Goal: Task Accomplishment & Management: Complete application form

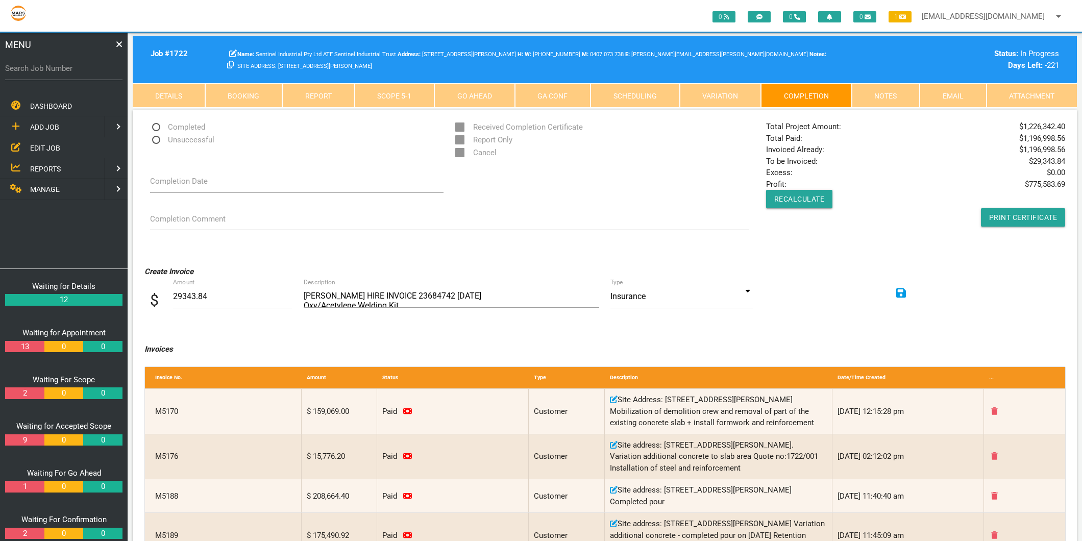
click at [47, 66] on label "Search Job Number" at bounding box center [63, 69] width 117 height 12
click at [47, 66] on input "Search Job Number" at bounding box center [63, 68] width 117 height 23
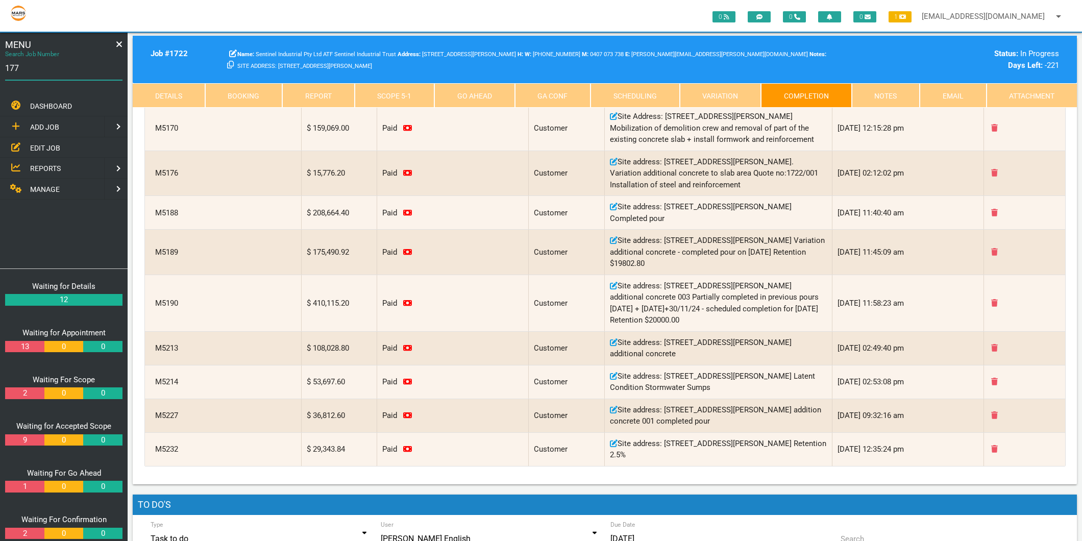
type input "1774"
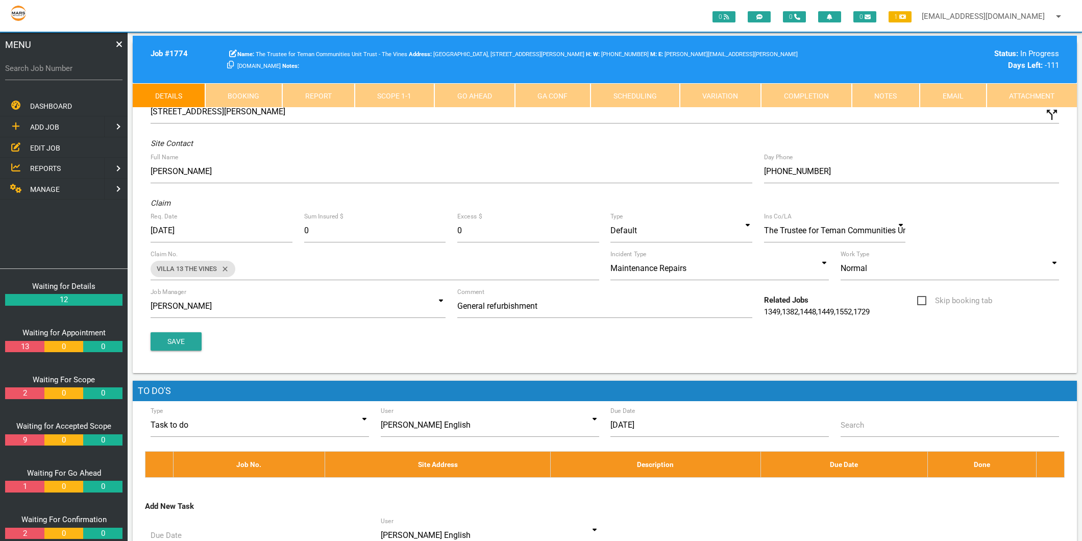
click at [394, 93] on link "Scope 1 - 1" at bounding box center [395, 95] width 80 height 24
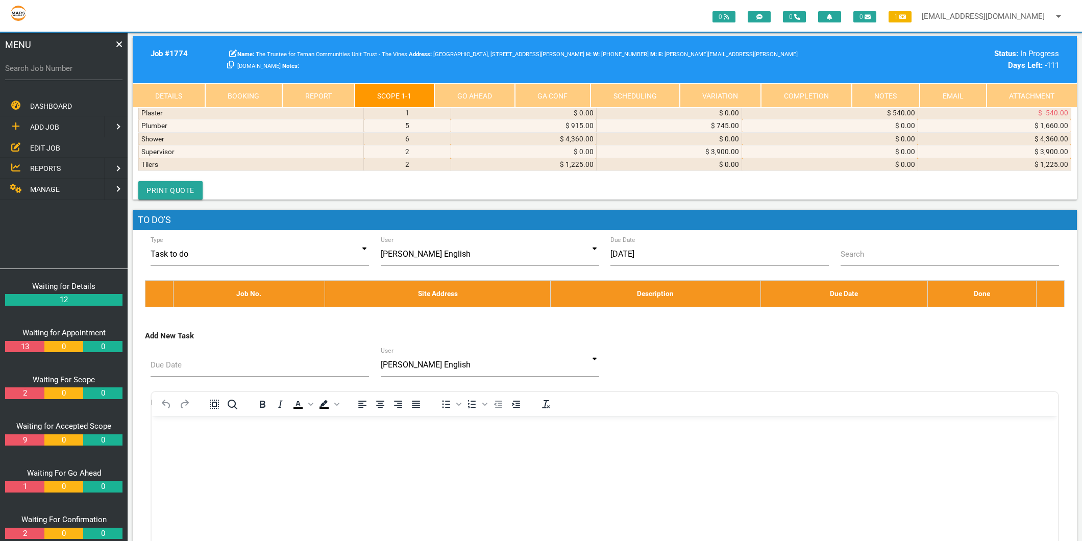
scroll to position [3628, 0]
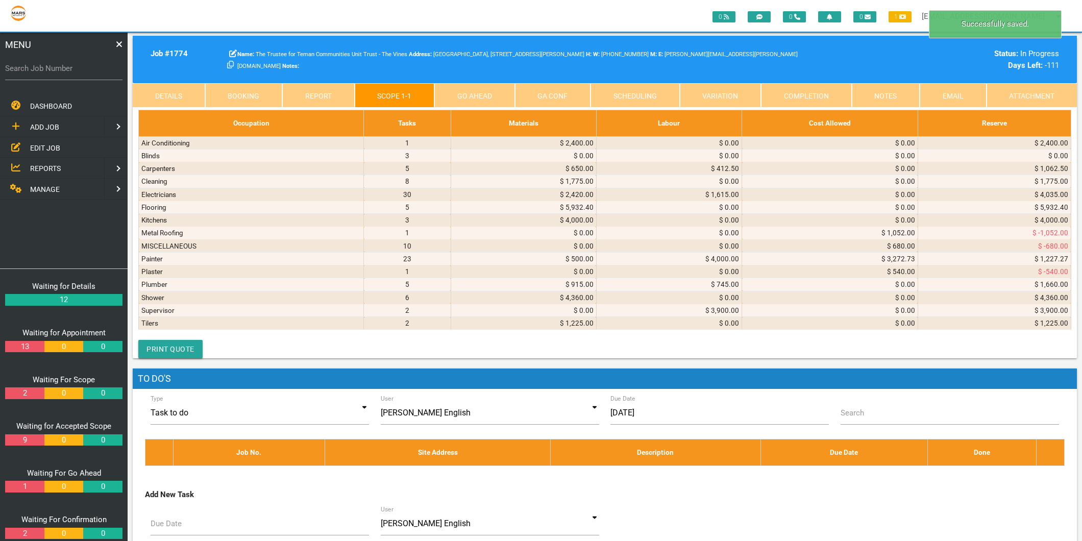
select select "MISCELLANEOUS"
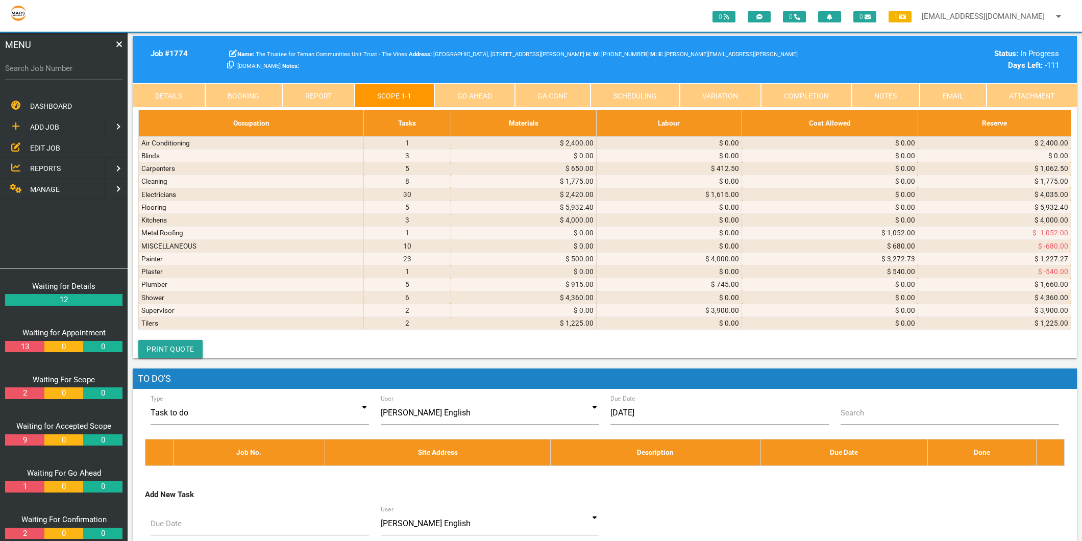
type textarea "j"
type textarea "JACOBA TILES AND BATHROOMS INVOICE 1627422 28/7/2025 1 x mag grey grout"
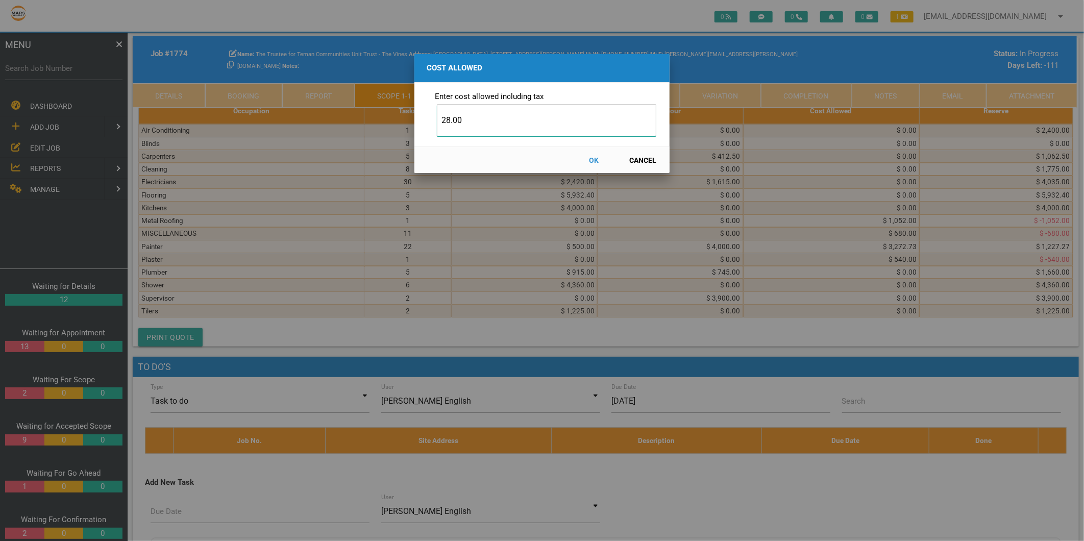
type input "28.00"
click at [595, 158] on button "OK" at bounding box center [593, 160] width 45 height 18
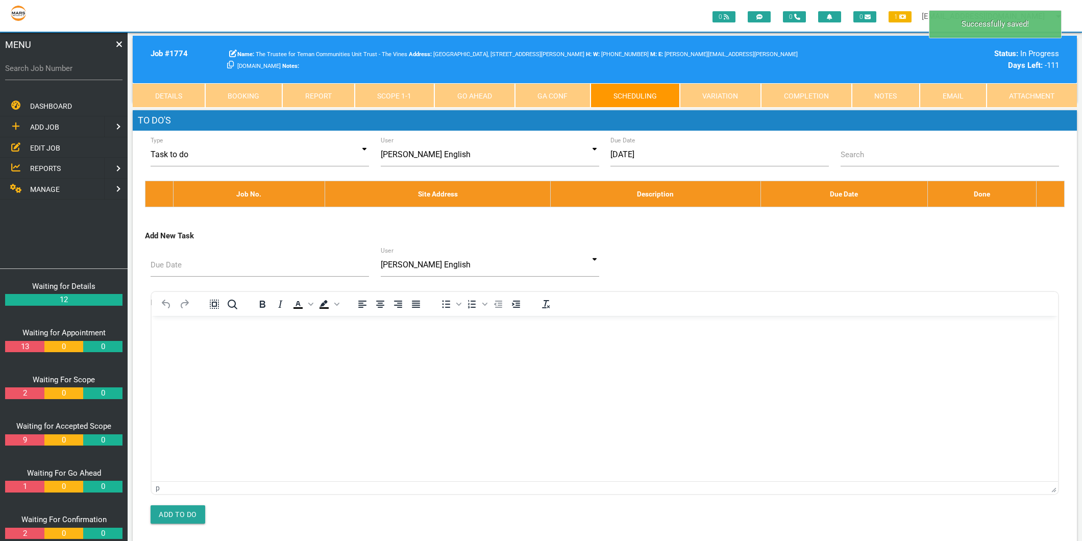
scroll to position [0, 0]
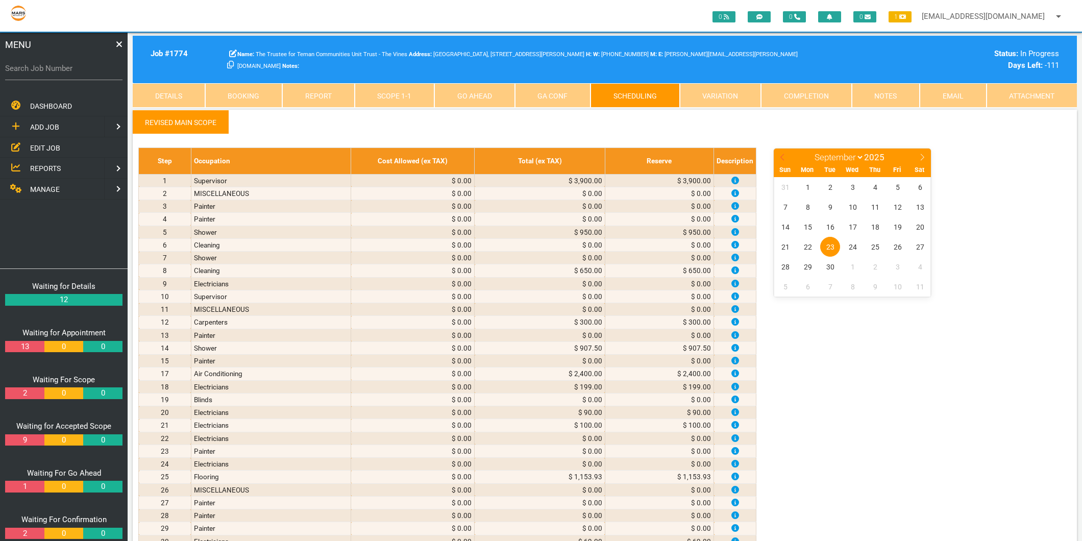
click at [778, 152] on span at bounding box center [781, 155] width 17 height 14
click at [780, 155] on icon at bounding box center [781, 157] width 7 height 7
select select "6"
click at [809, 265] on span "28" at bounding box center [807, 267] width 20 height 20
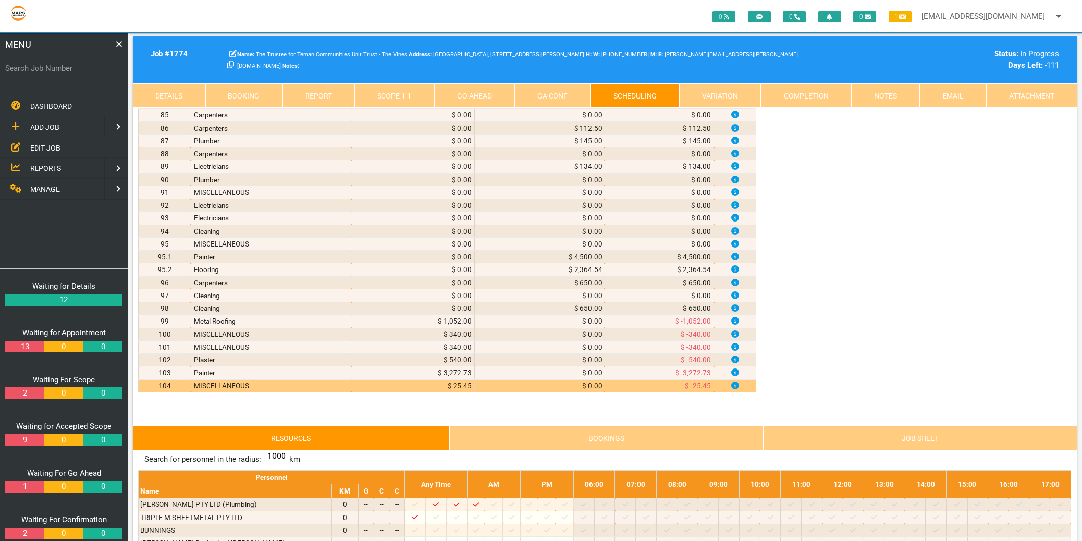
scroll to position [1247, 0]
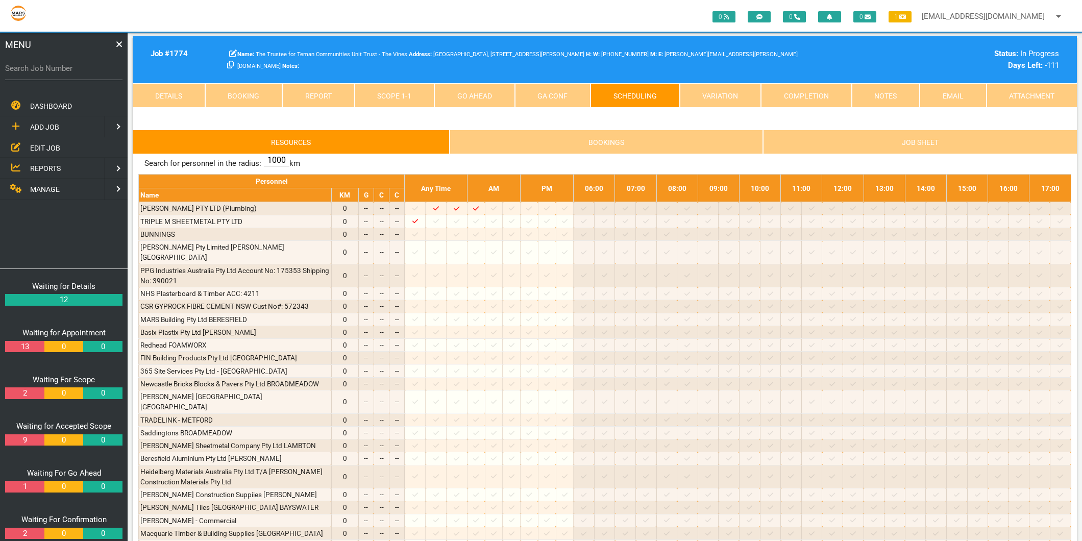
scroll to position [1569, 0]
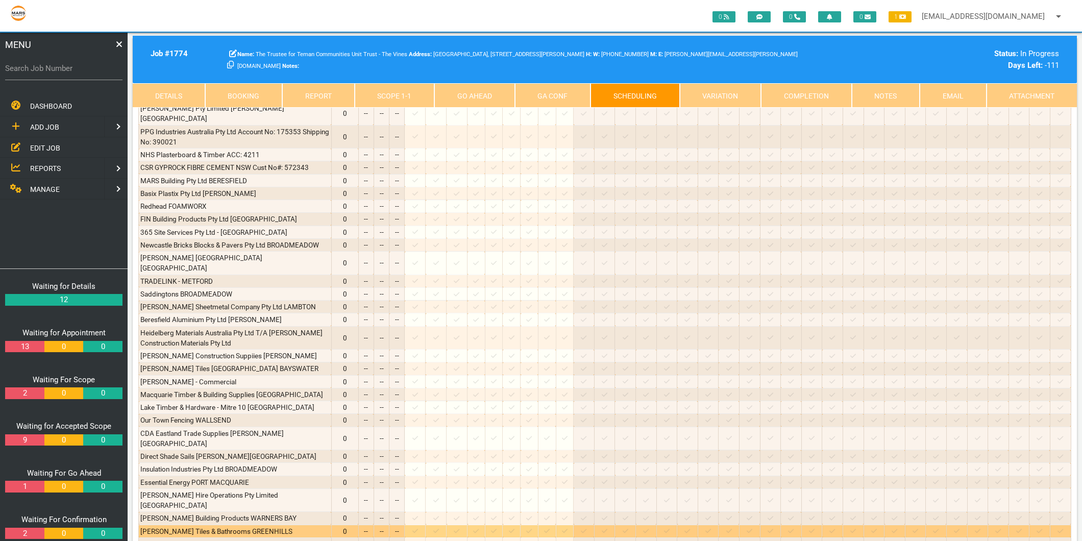
click at [496, 527] on icon at bounding box center [494, 530] width 6 height 7
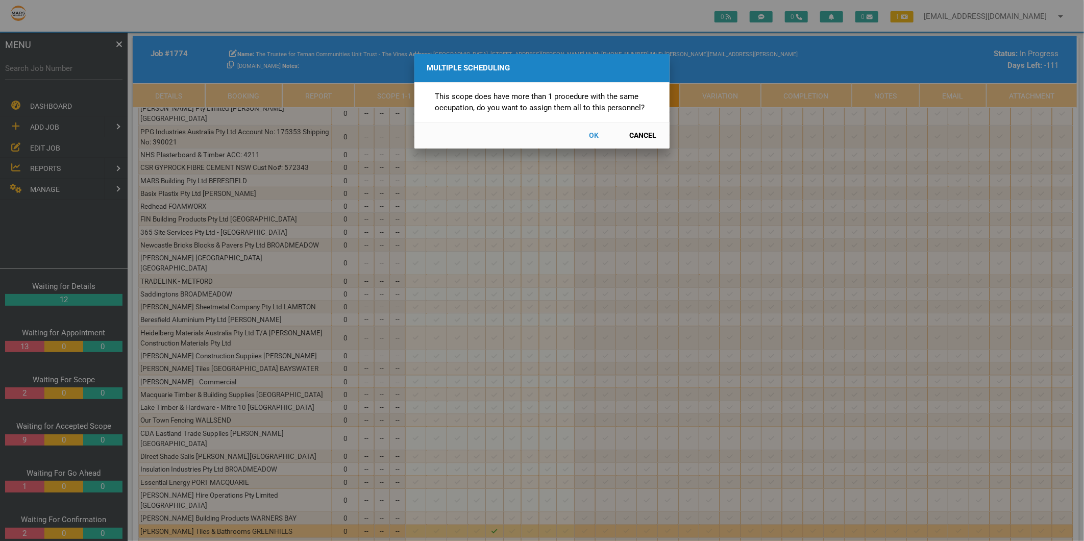
click at [651, 136] on button "Cancel" at bounding box center [642, 136] width 45 height 18
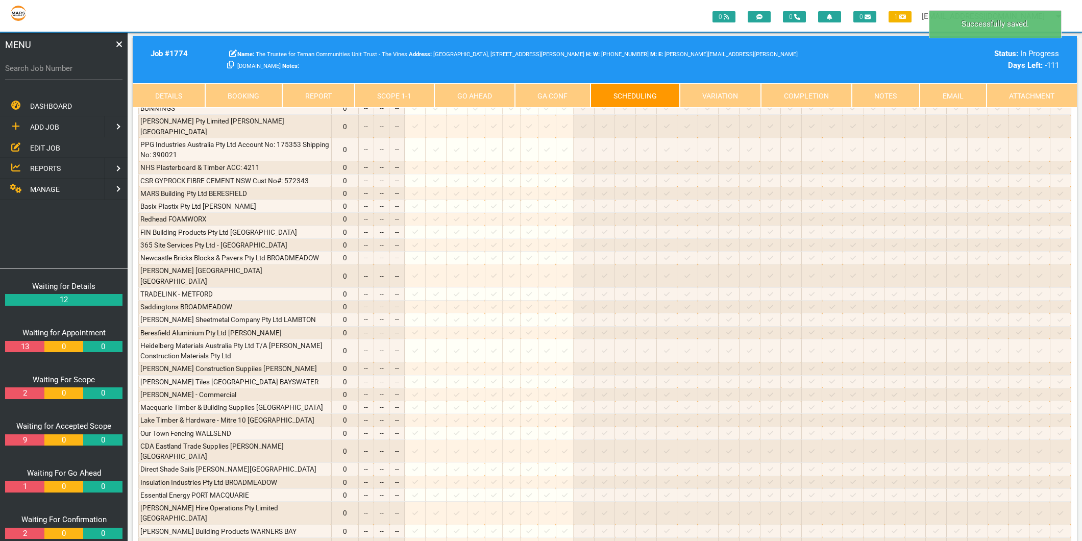
scroll to position [1343, 0]
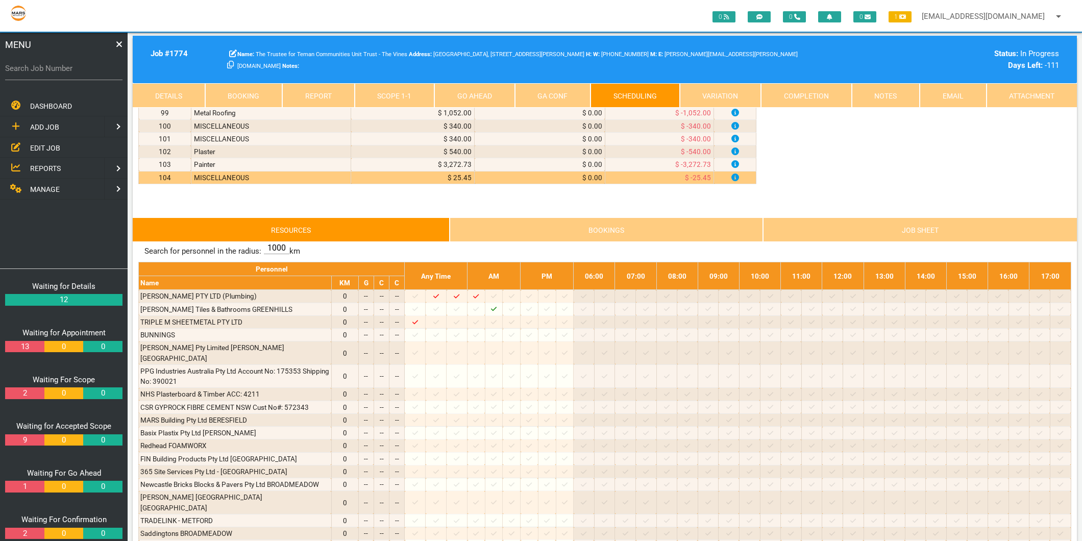
click at [386, 97] on link "Scope 1 - 1" at bounding box center [395, 95] width 80 height 24
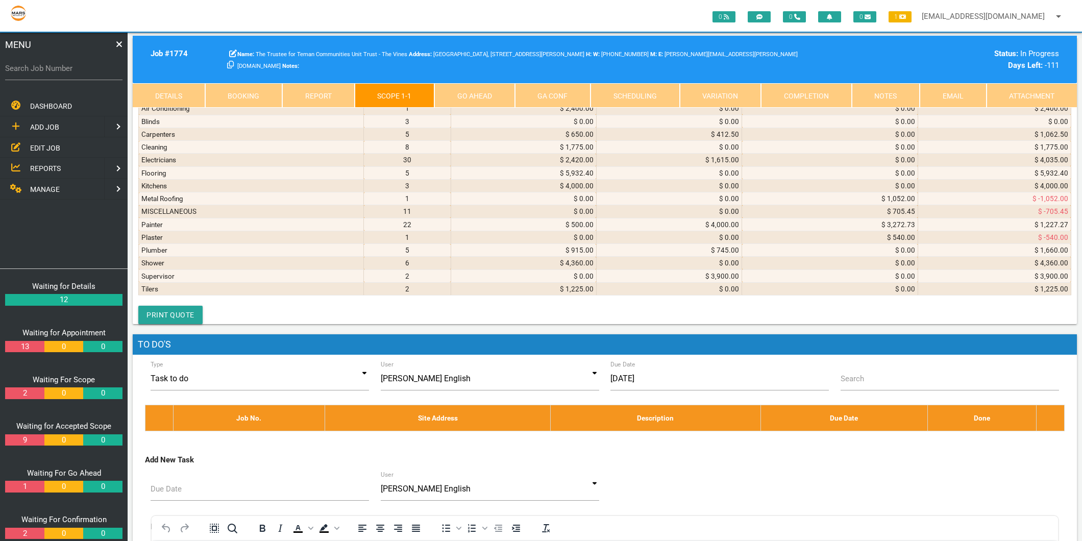
scroll to position [3553, 0]
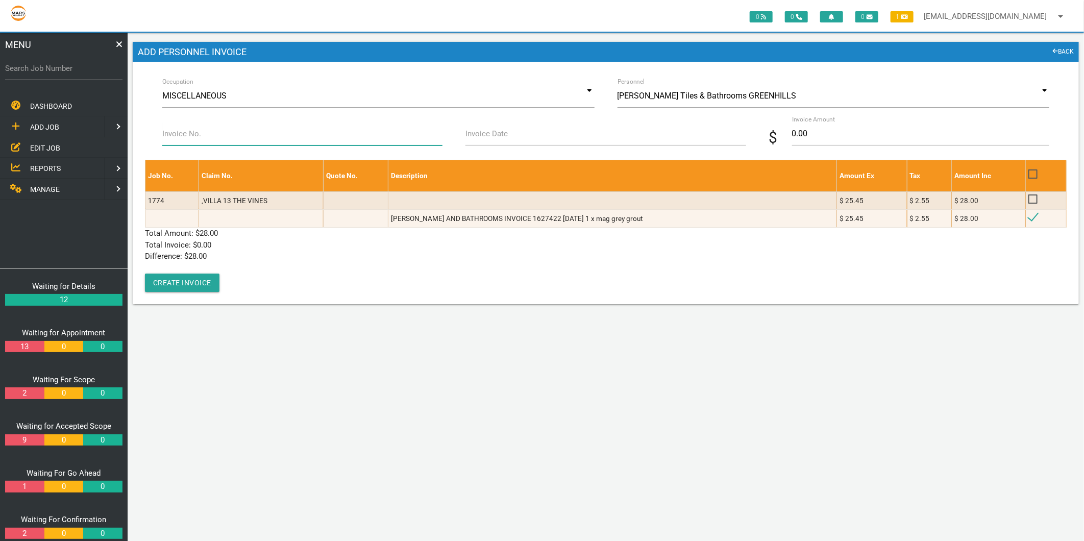
click at [211, 136] on input "Invoice No." at bounding box center [302, 133] width 280 height 23
type input "1627422"
click at [472, 135] on label "Invoice Date" at bounding box center [486, 134] width 42 height 12
click at [472, 135] on input "Invoice Date" at bounding box center [605, 133] width 280 height 23
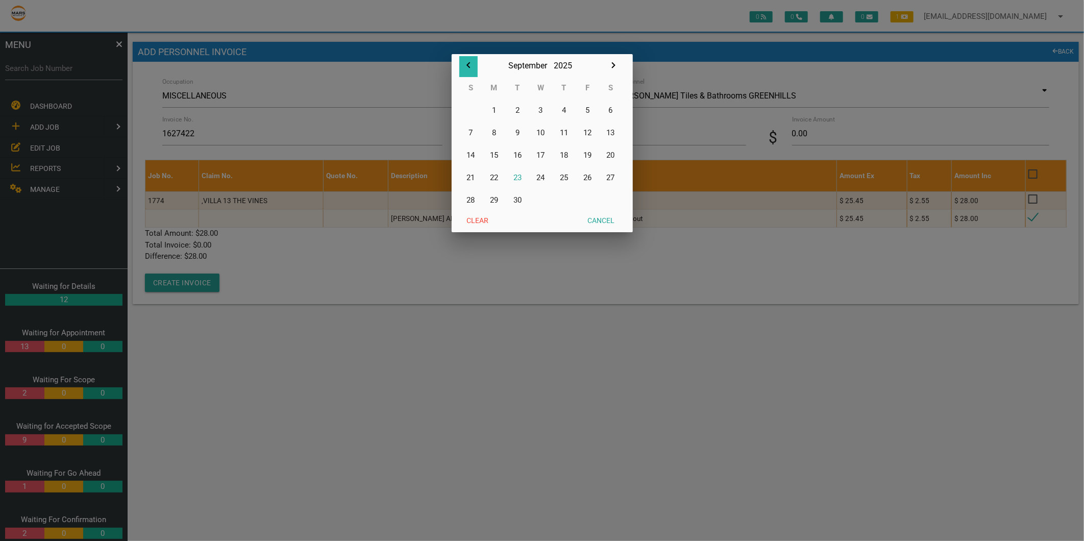
click at [466, 62] on icon "button" at bounding box center [468, 65] width 12 height 12
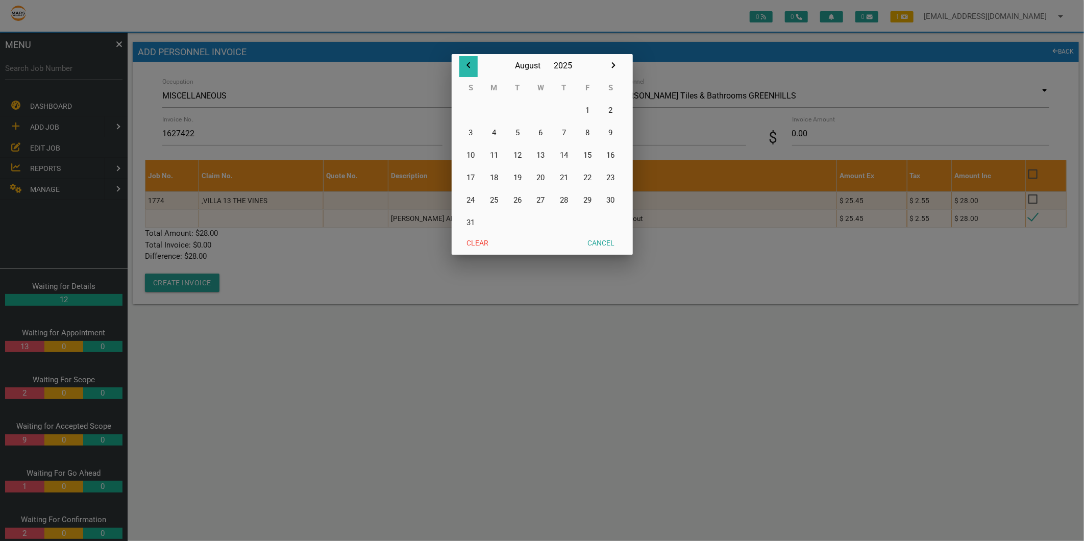
click at [466, 62] on icon "button" at bounding box center [468, 65] width 12 height 12
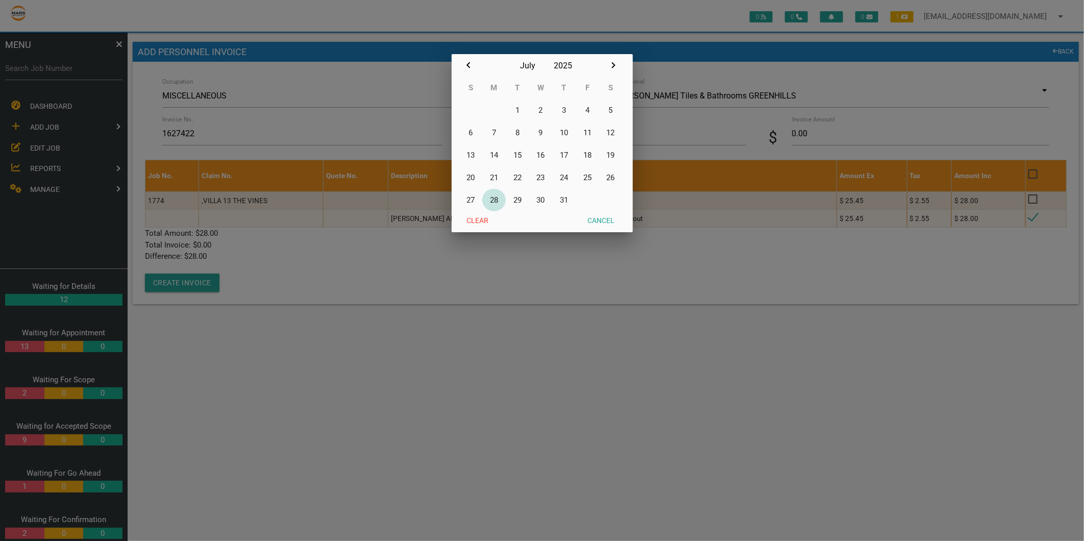
click at [493, 196] on button "28" at bounding box center [493, 200] width 23 height 22
type input "28/07/2025"
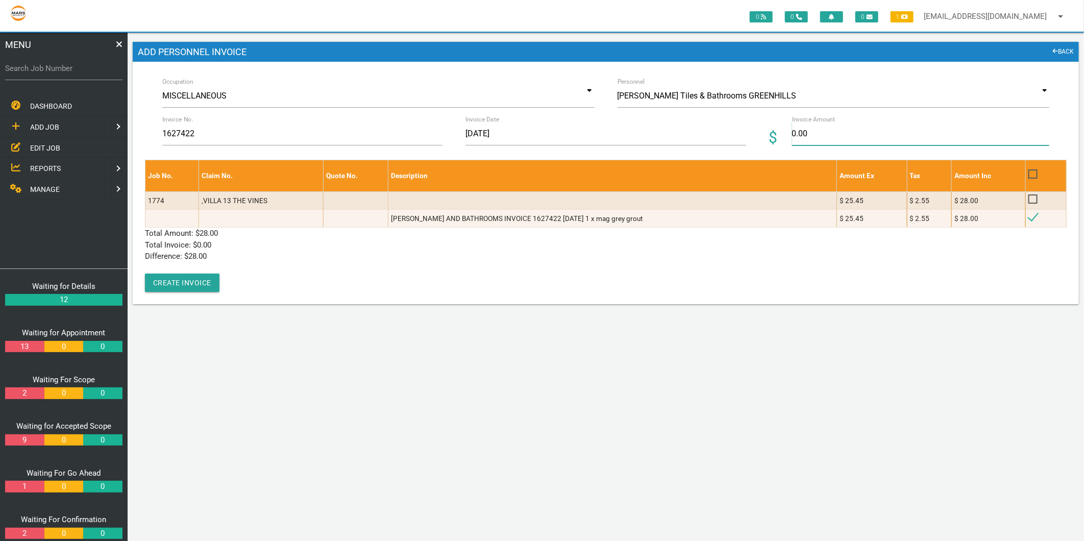
click at [793, 128] on input "0.00" at bounding box center [920, 133] width 257 height 23
type input "28"
click at [573, 252] on p "Difference: $ 0.00" at bounding box center [605, 256] width 921 height 12
click at [195, 276] on button "Create Invoice" at bounding box center [182, 282] width 74 height 18
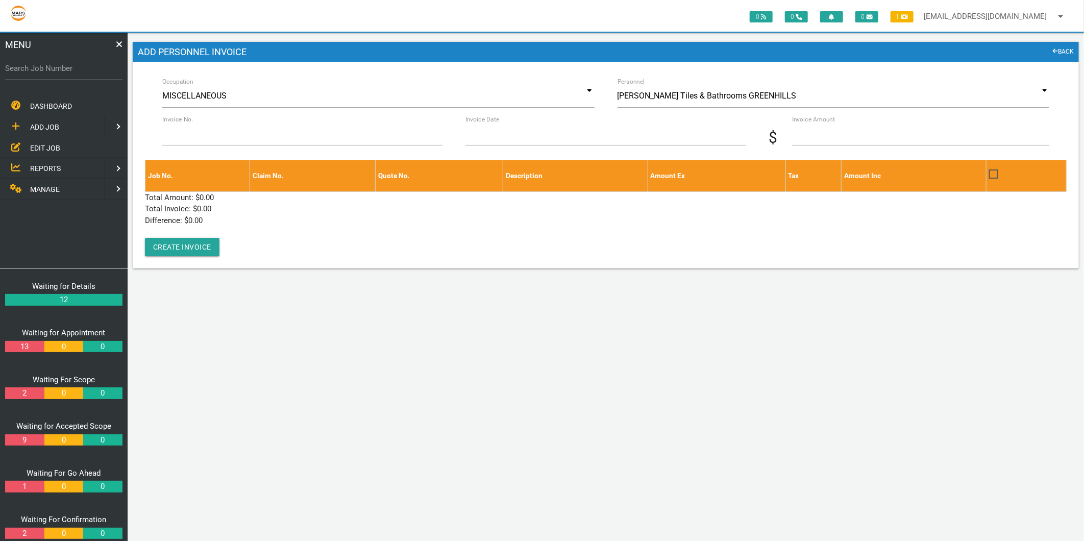
click at [15, 63] on label "Search Job Number" at bounding box center [63, 69] width 117 height 12
click at [15, 63] on input "Search Job Number" at bounding box center [63, 68] width 117 height 23
type input "1743"
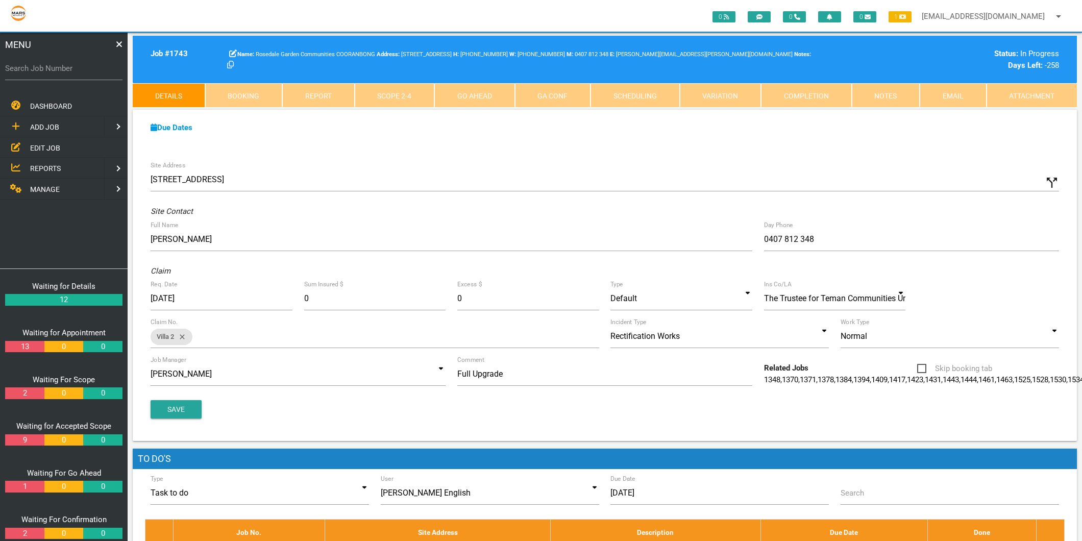
click at [414, 97] on link "Scope 2 - 4" at bounding box center [395, 95] width 80 height 24
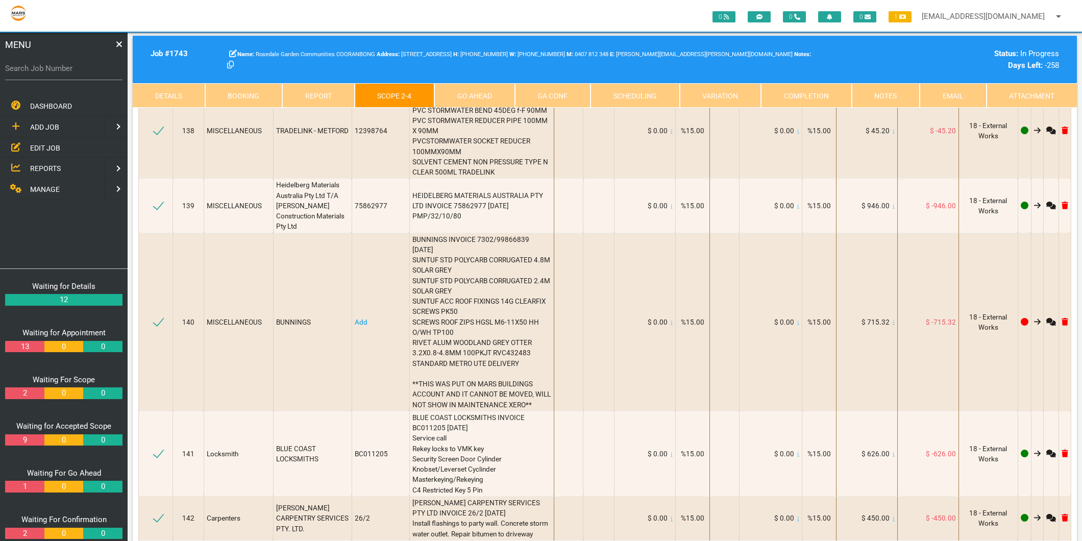
scroll to position [11563, 0]
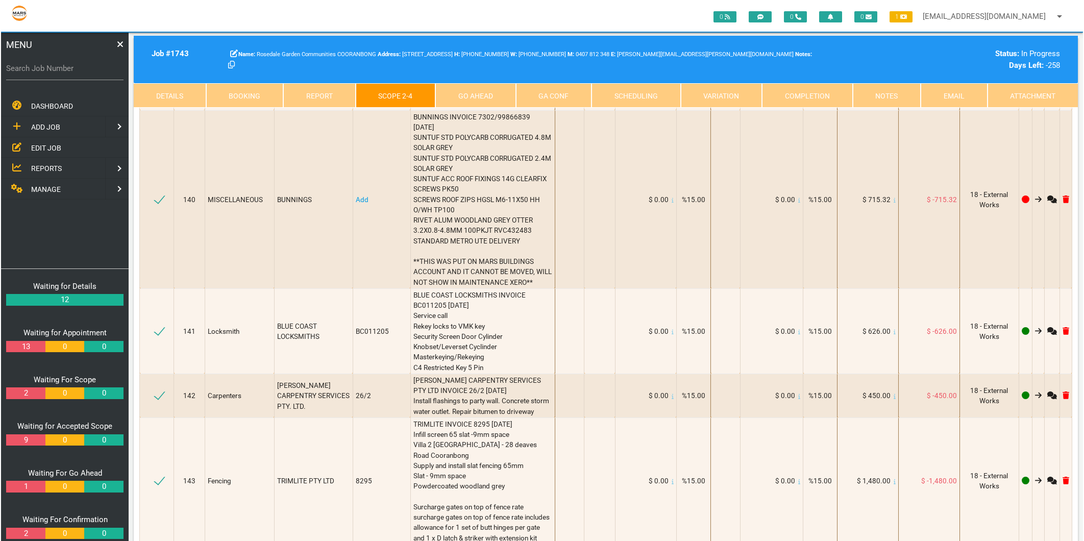
scroll to position [1, 0]
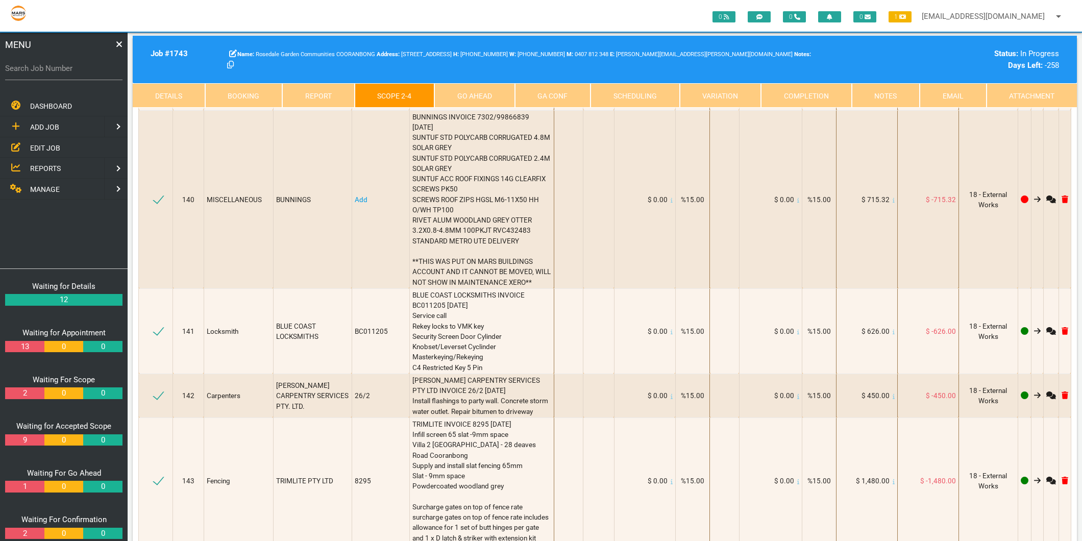
type textarea "JACOBA TILES INVOICE 1627414 23.7.25 Gloss white 300x15 Ardex 5kg white grout 1…"
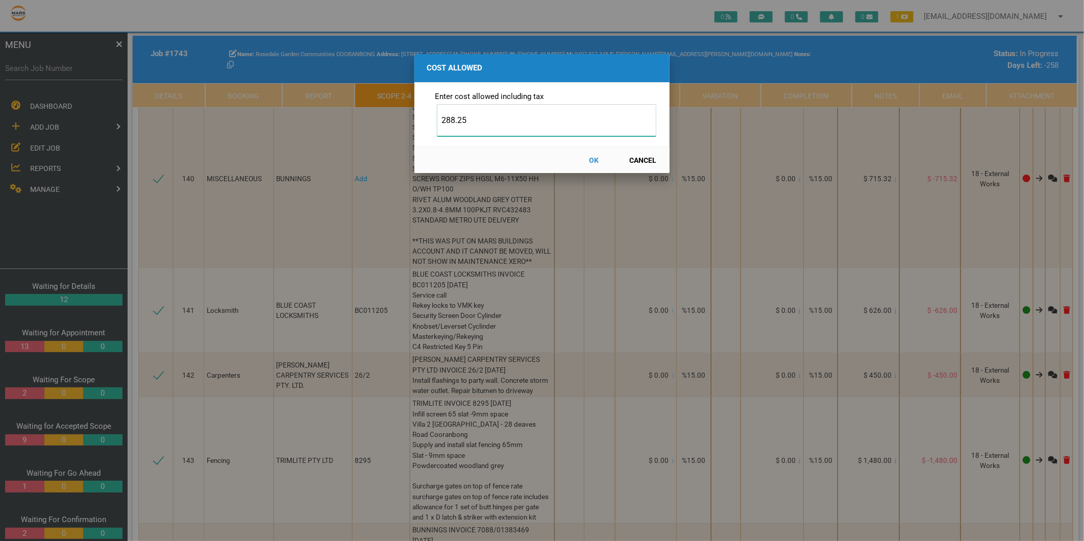
type input "288.25"
click at [596, 158] on button "OK" at bounding box center [593, 160] width 45 height 18
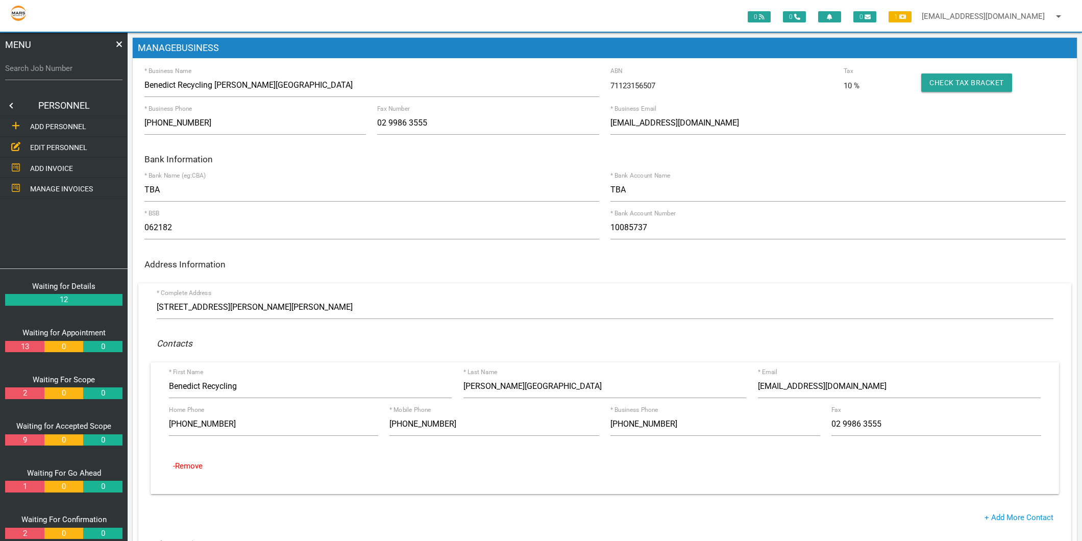
scroll to position [227, 0]
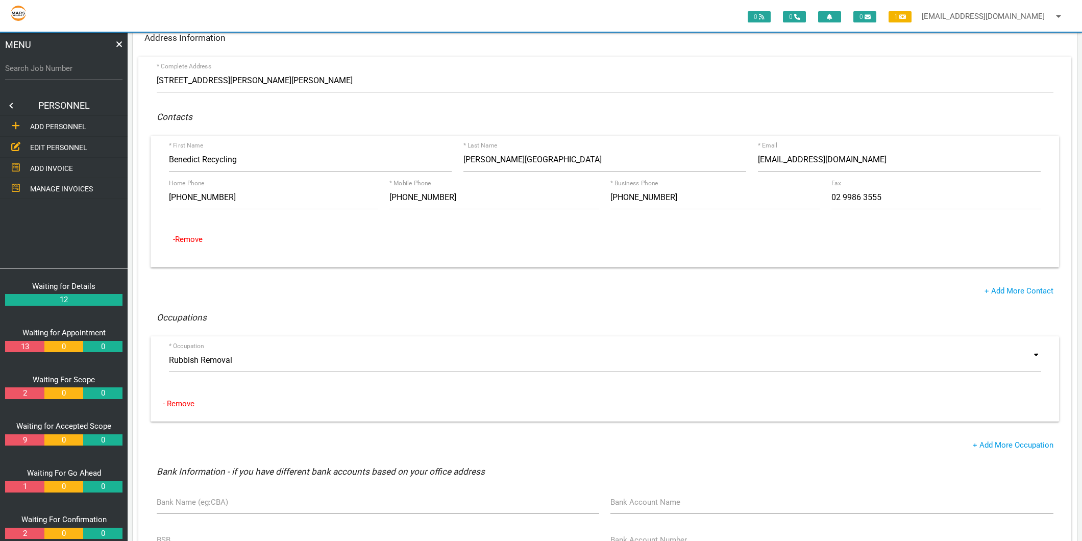
click at [49, 145] on span "EDIT PERSONNEL" at bounding box center [58, 147] width 57 height 8
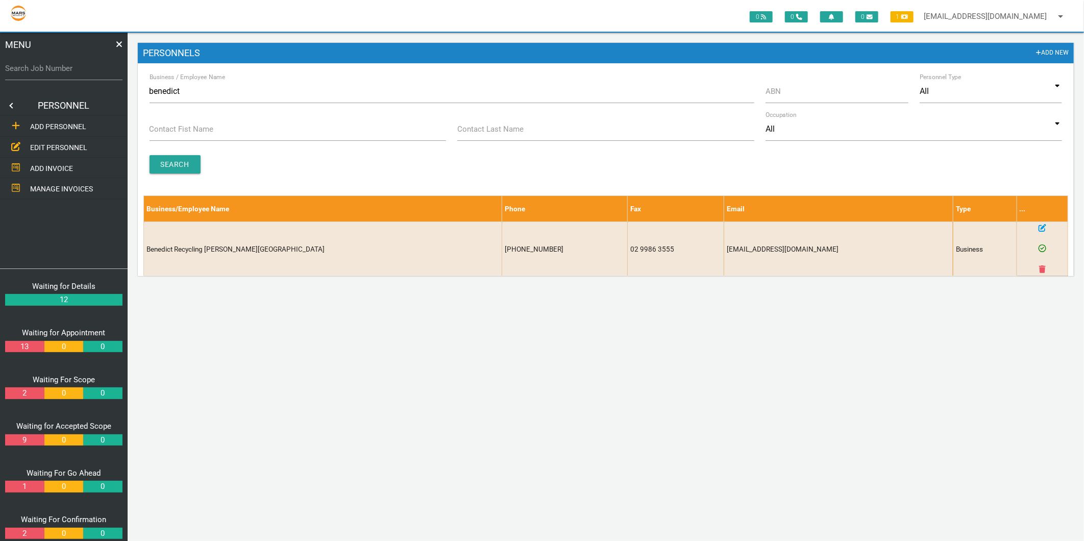
click at [217, 82] on label "Business / Employee Name" at bounding box center [187, 76] width 76 height 9
click at [217, 82] on input "benedict" at bounding box center [451, 91] width 605 height 23
click at [217, 82] on label "Business / Employee Name" at bounding box center [187, 76] width 76 height 9
click at [217, 82] on input "benedict" at bounding box center [451, 91] width 605 height 23
drag, startPoint x: 217, startPoint y: 82, endPoint x: 207, endPoint y: 92, distance: 14.8
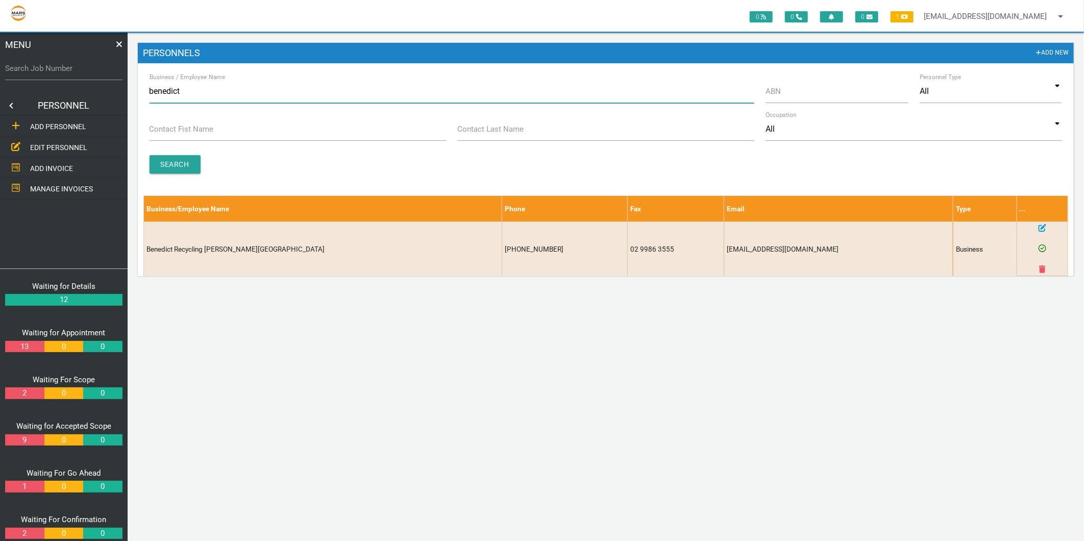
click at [207, 92] on input "benedict" at bounding box center [451, 91] width 605 height 23
type input "[PERSON_NAME]"
click at [191, 165] on input "Search" at bounding box center [174, 164] width 51 height 18
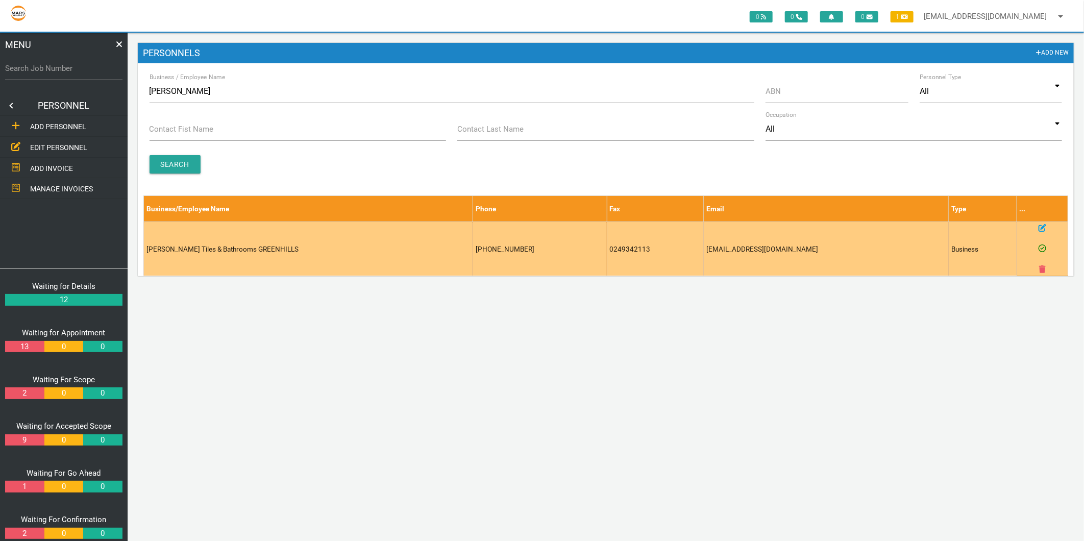
click at [1041, 227] on icon at bounding box center [1042, 228] width 8 height 8
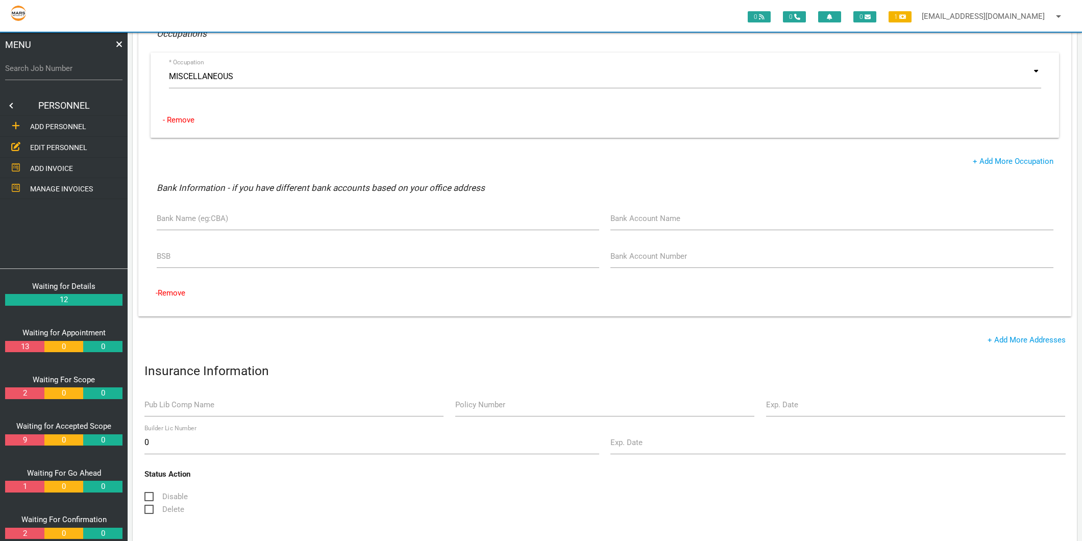
scroll to position [453, 0]
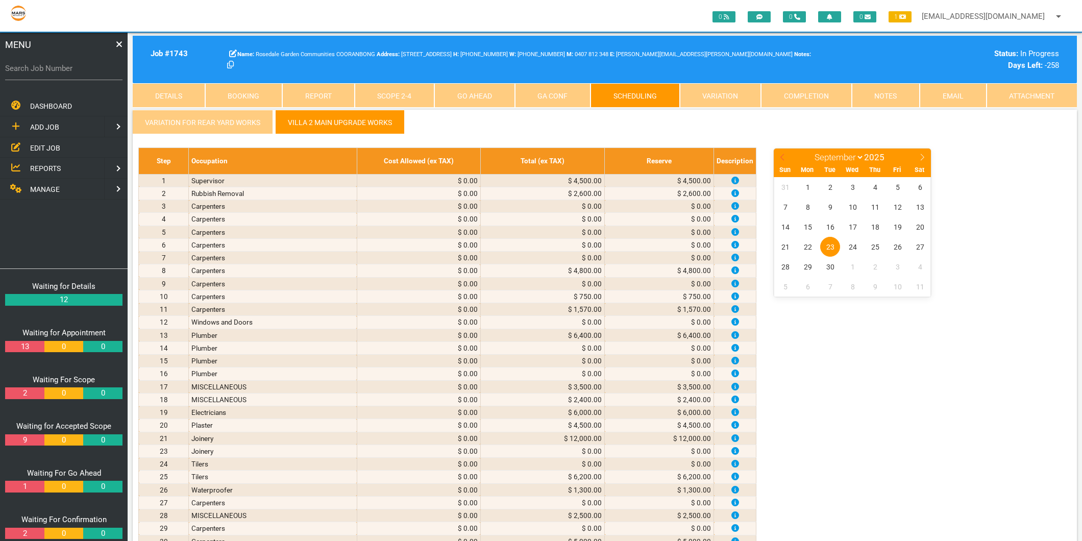
click at [781, 155] on icon at bounding box center [781, 157] width 7 height 7
select select "6"
drag, startPoint x: 781, startPoint y: 155, endPoint x: 853, endPoint y: 247, distance: 117.4
click at [853, 247] on span "23" at bounding box center [852, 247] width 20 height 20
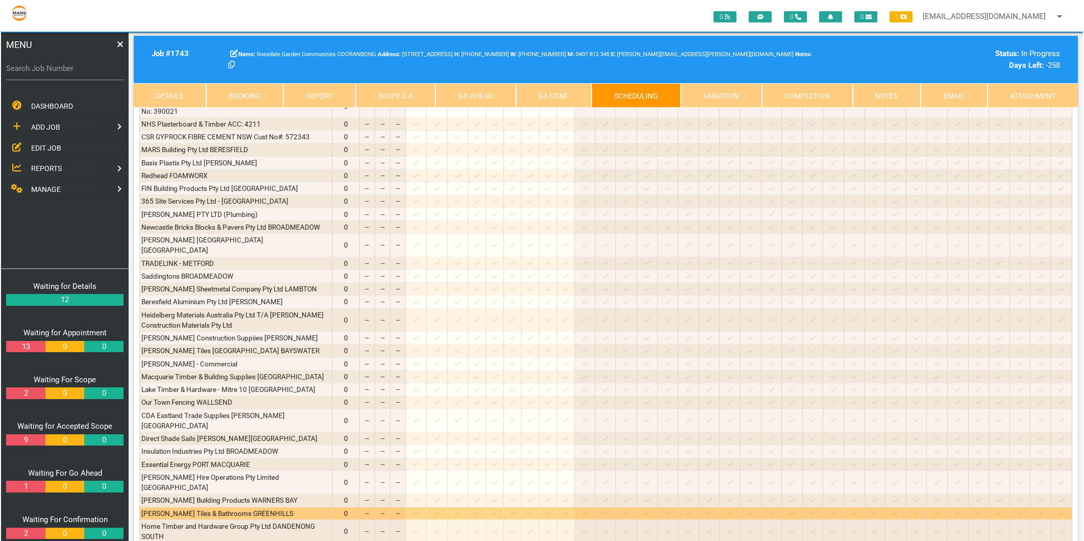
scroll to position [2210, 0]
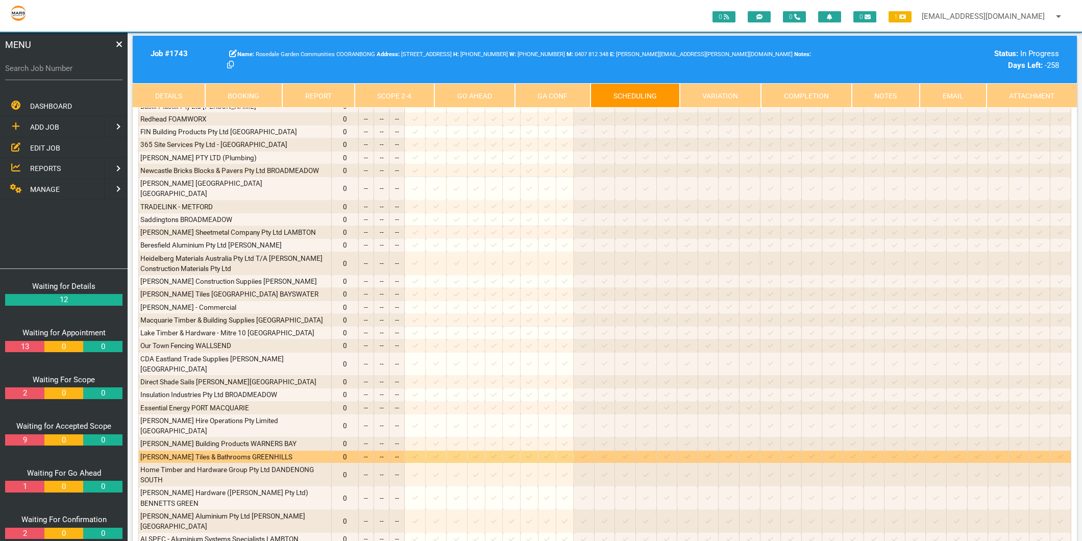
click at [439, 453] on icon at bounding box center [436, 456] width 6 height 7
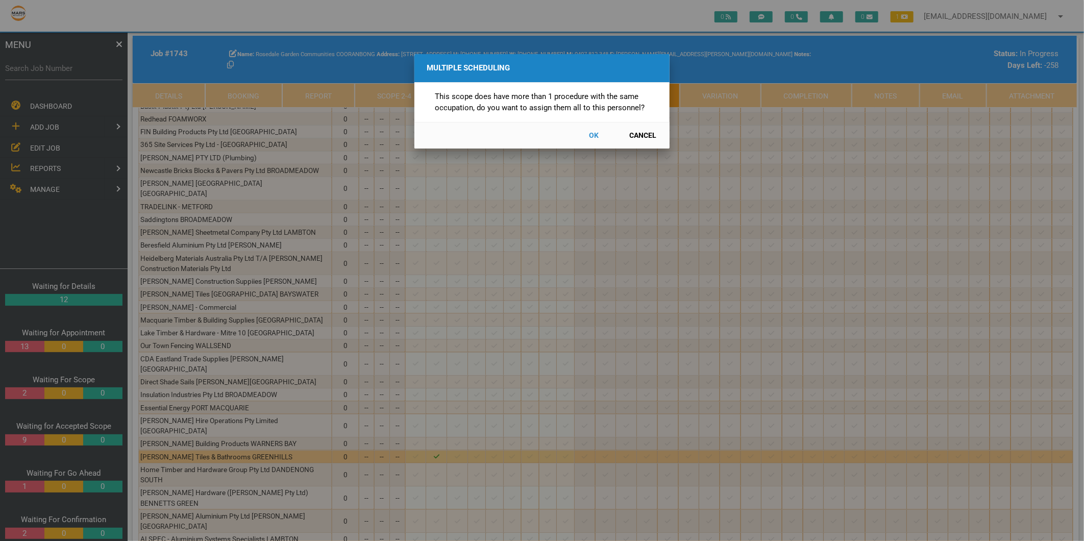
click at [640, 130] on button "Cancel" at bounding box center [642, 136] width 45 height 18
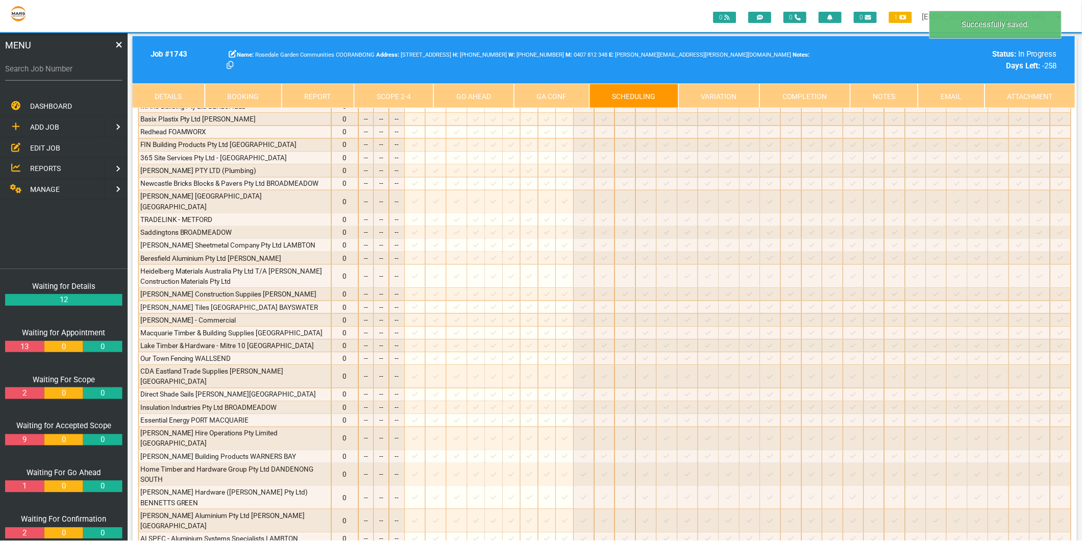
scroll to position [2041, 0]
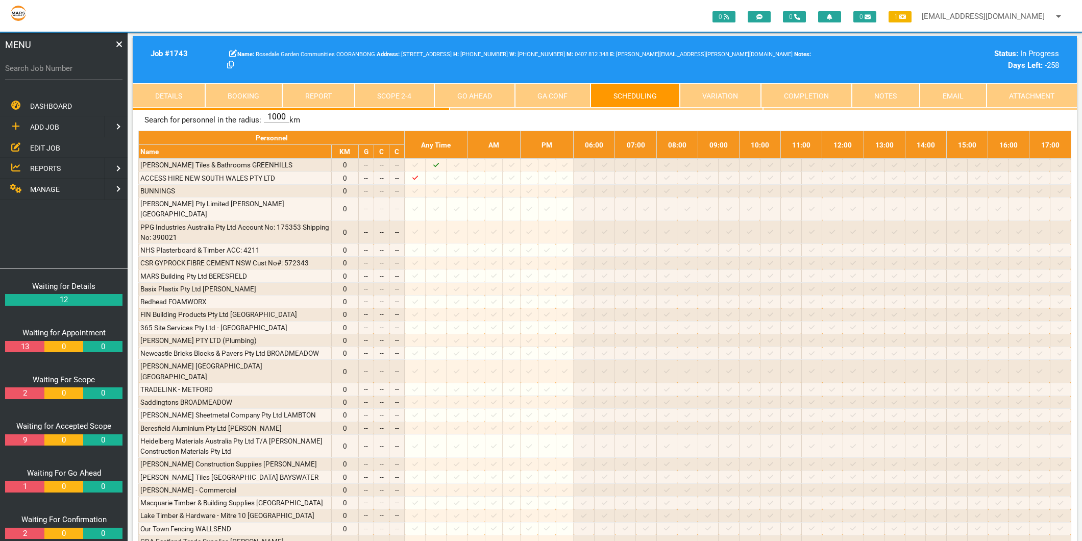
click at [369, 88] on link "Scope 2 - 4" at bounding box center [395, 95] width 80 height 24
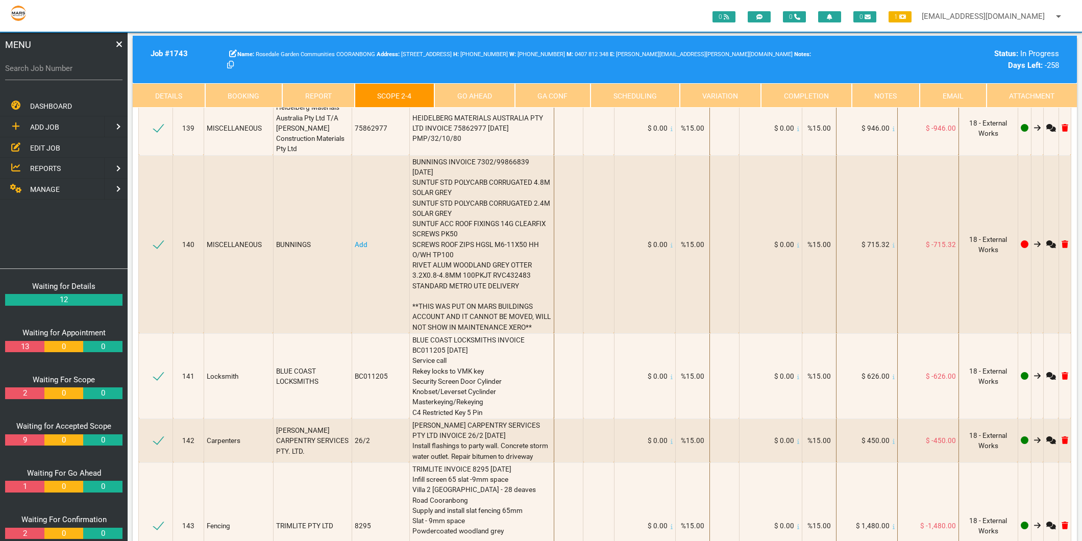
scroll to position [11506, 0]
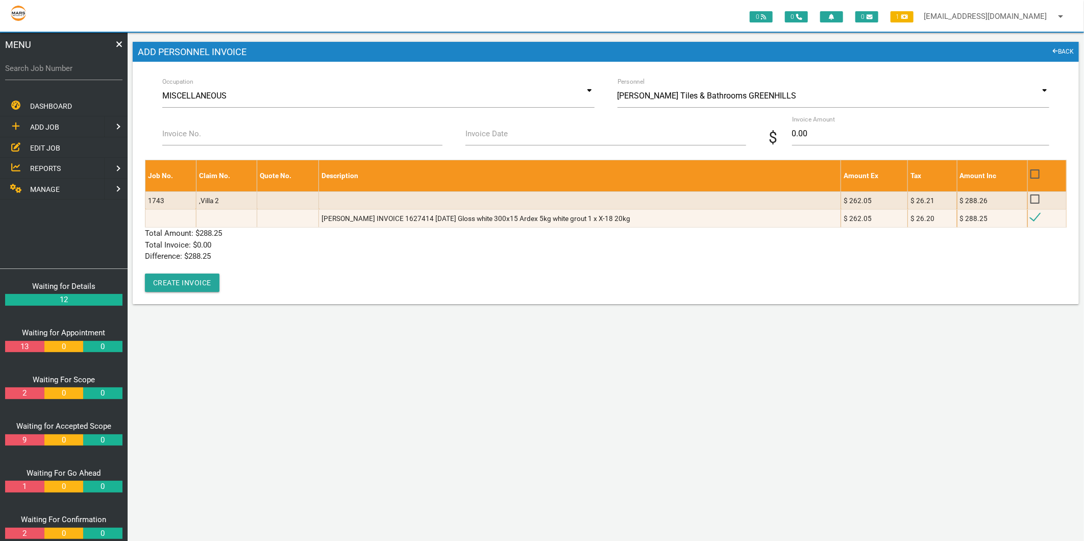
click at [166, 130] on label "Invoice No." at bounding box center [181, 134] width 39 height 12
click at [166, 130] on input "Invoice No." at bounding box center [302, 133] width 280 height 23
type input "1627414"
click at [502, 137] on label "Invoice Date" at bounding box center [486, 134] width 42 height 12
click at [502, 137] on input "Invoice Date" at bounding box center [605, 133] width 280 height 23
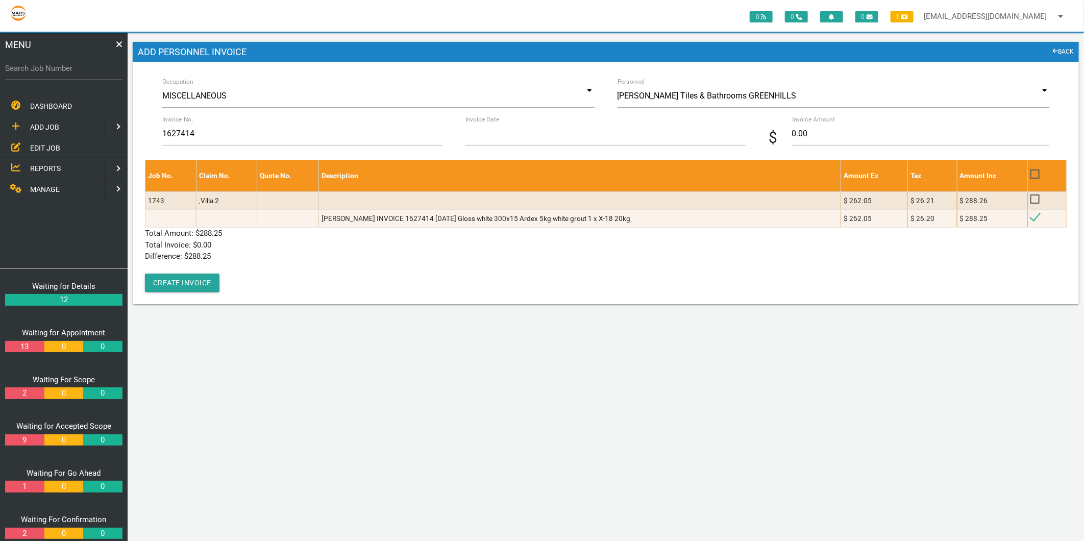
click at [502, 137] on input "Invoice Date" at bounding box center [605, 133] width 280 height 23
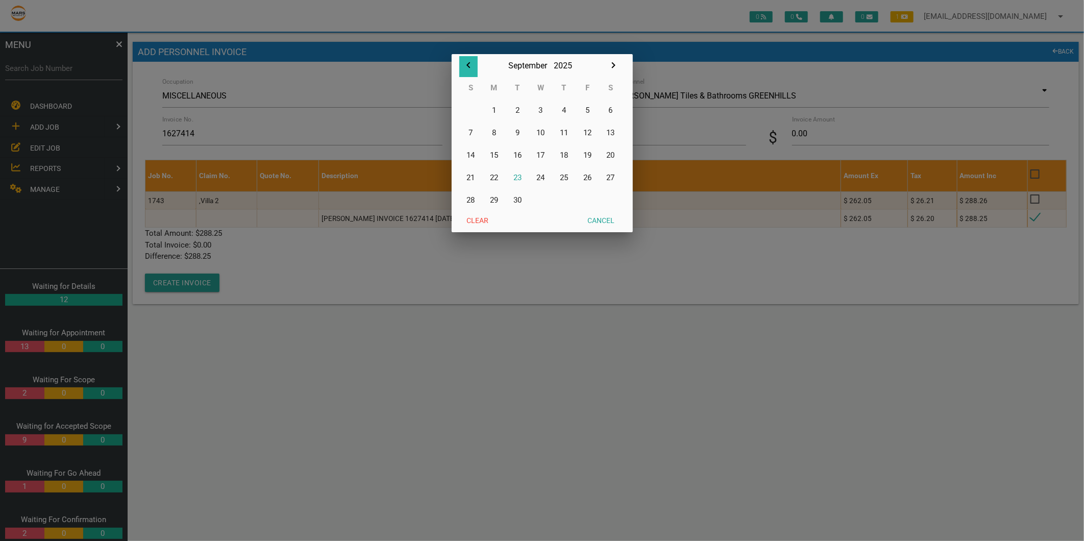
click at [470, 68] on icon "button" at bounding box center [468, 65] width 12 height 12
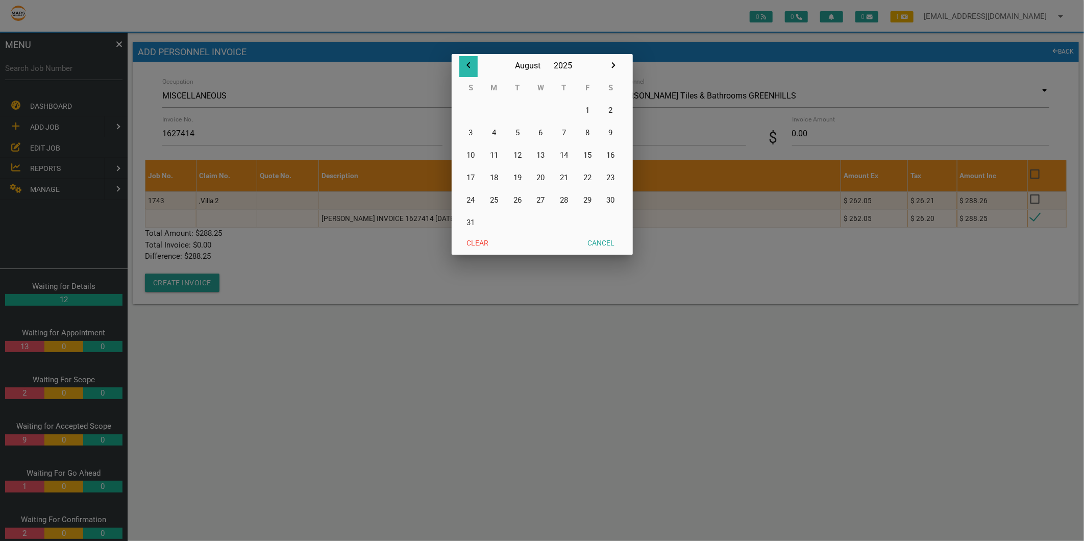
click at [470, 68] on icon "button" at bounding box center [468, 65] width 12 height 12
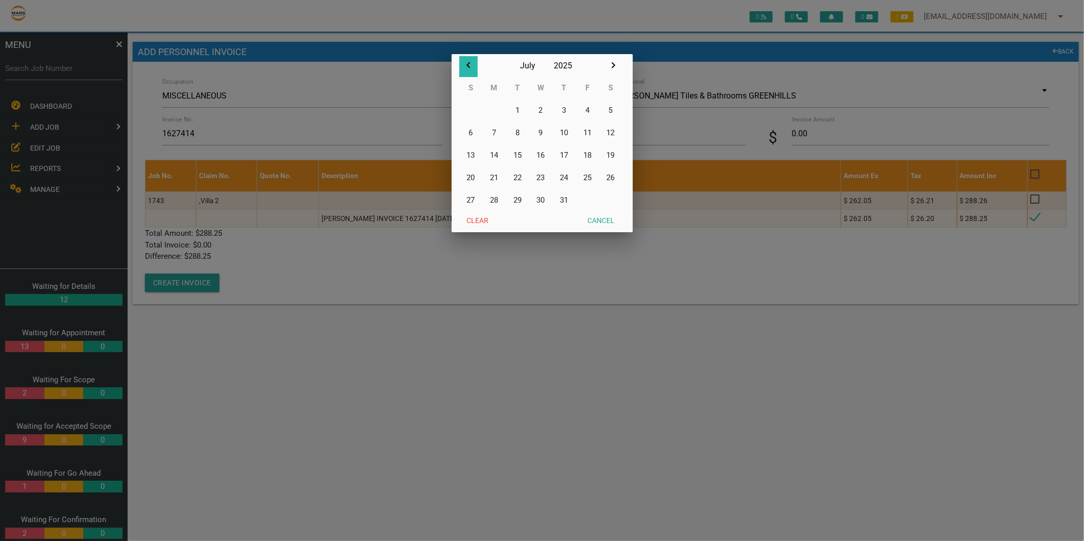
click at [470, 68] on icon "button" at bounding box center [468, 65] width 12 height 12
click at [611, 65] on icon "button" at bounding box center [613, 65] width 12 height 12
click at [542, 175] on button "23" at bounding box center [540, 177] width 23 height 22
type input "23/07/2025"
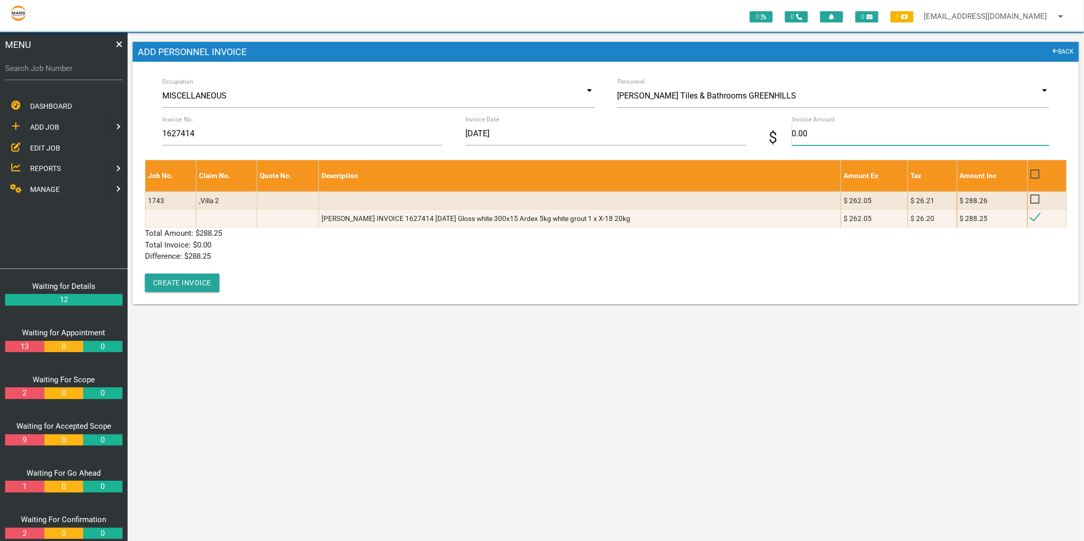
click at [825, 138] on input "0.00" at bounding box center [920, 133] width 257 height 23
type input "288.25"
drag, startPoint x: 474, startPoint y: 264, endPoint x: 276, endPoint y: 282, distance: 198.7
click at [473, 264] on div "Job No. Claim No. Quote No. Description Amount Ex Tax Amount Inc 1743 ,Villa 2 …" at bounding box center [605, 226] width 921 height 132
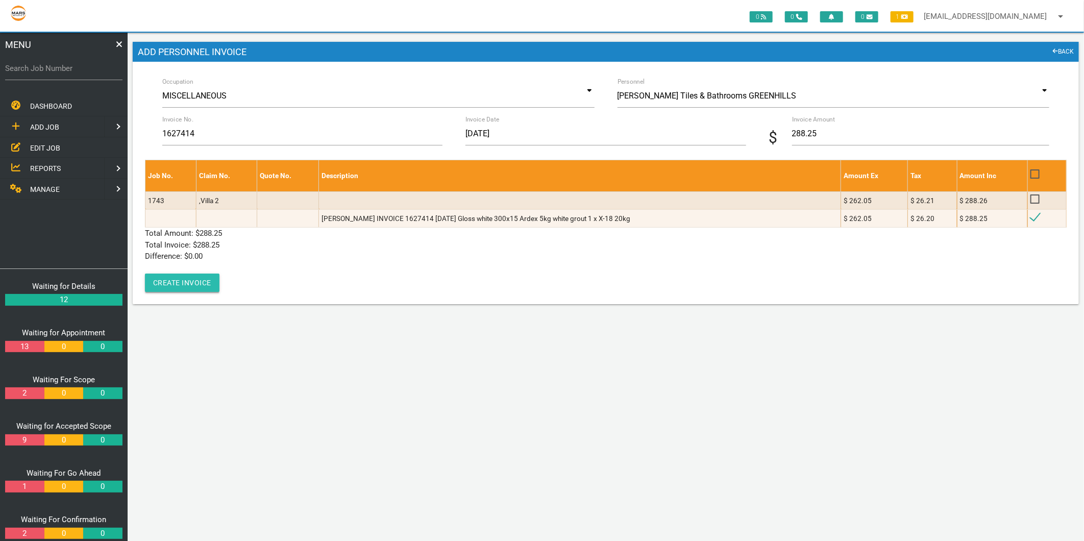
click at [174, 276] on button "Create Invoice" at bounding box center [182, 282] width 74 height 18
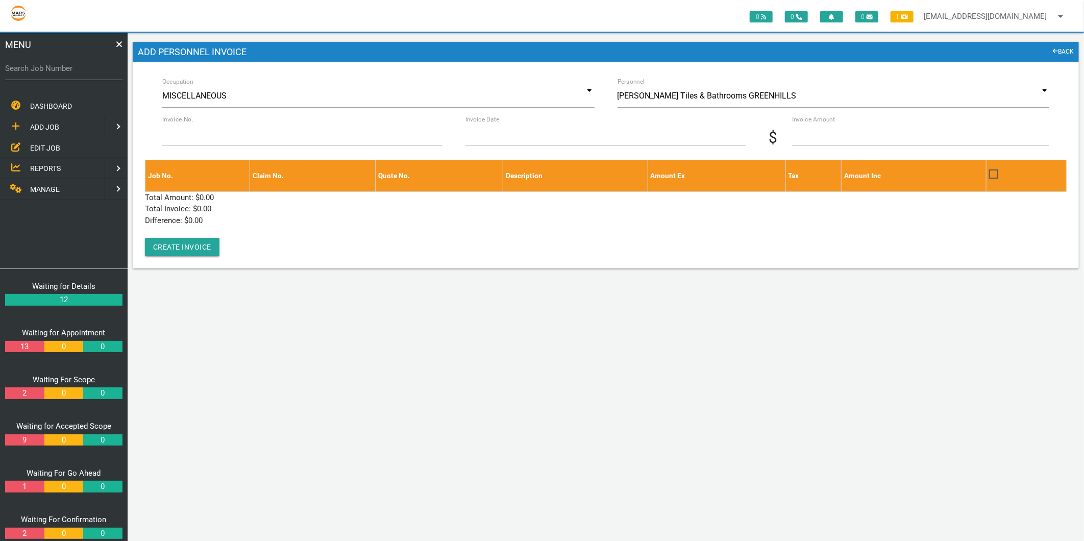
click at [58, 70] on label "Search Job Number" at bounding box center [63, 69] width 117 height 12
click at [58, 70] on input "Search Job Number" at bounding box center [63, 68] width 117 height 23
type input "1749"
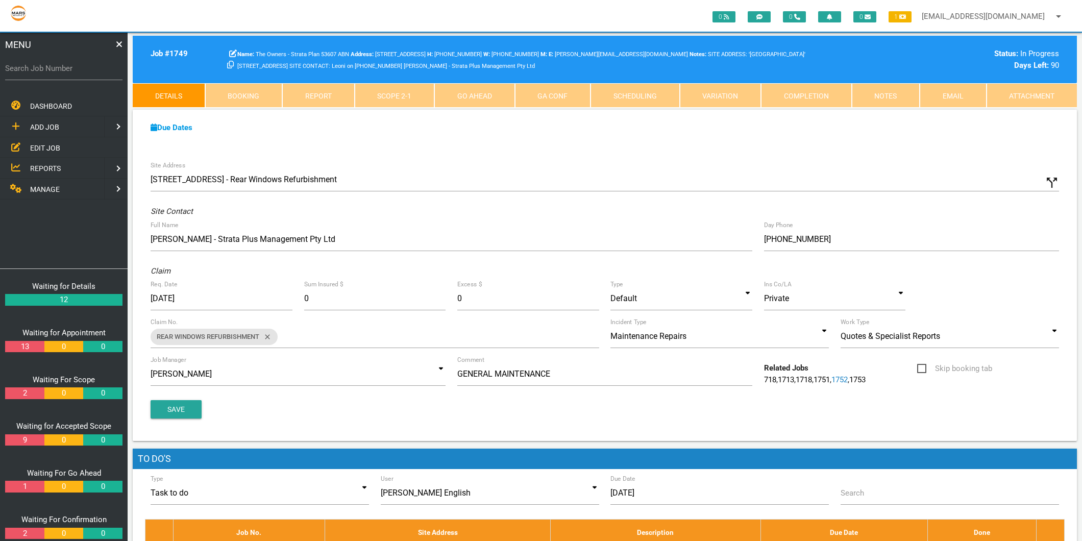
click at [385, 89] on link "Scope 2 - 1" at bounding box center [395, 95] width 80 height 24
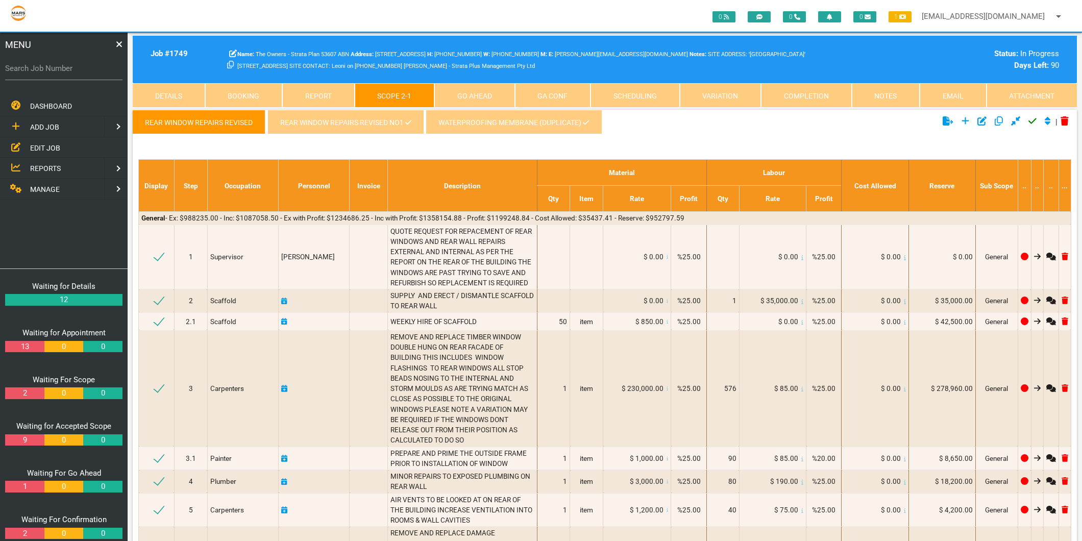
click at [363, 125] on link "REAR WINDOW REPAIRS REVISED NO1" at bounding box center [345, 122] width 156 height 24
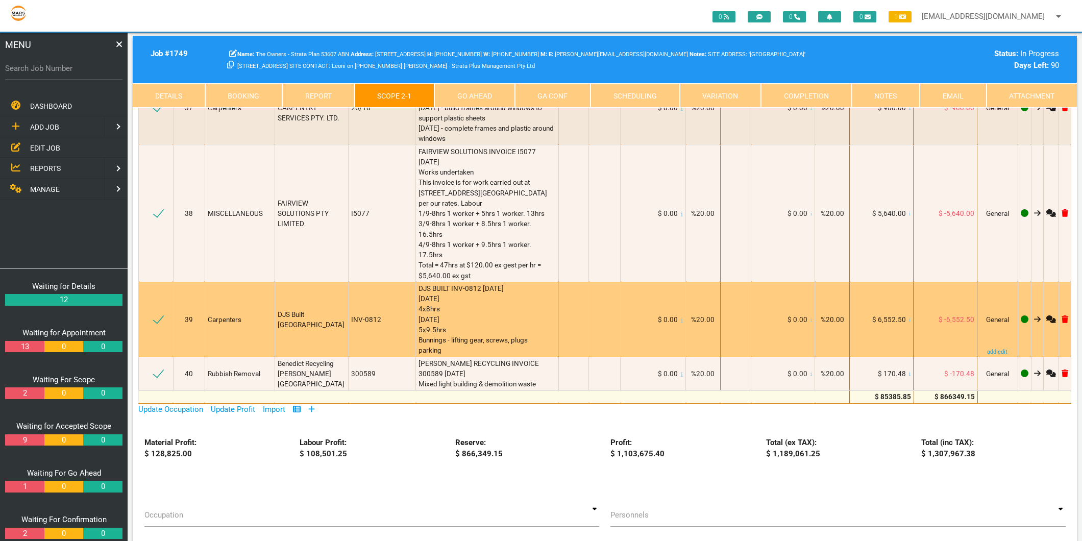
scroll to position [2551, 0]
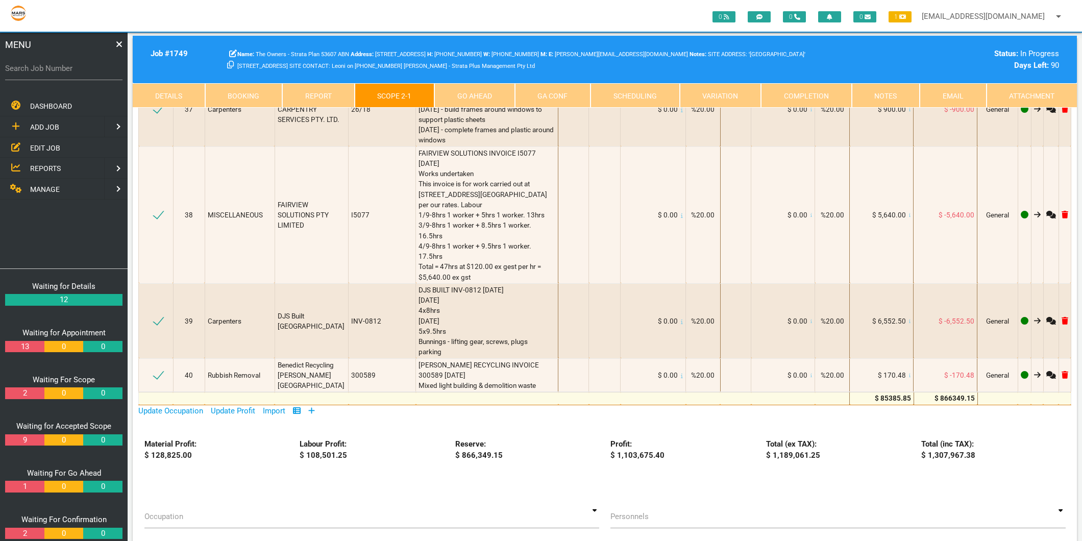
click at [314, 407] on icon at bounding box center [311, 411] width 7 height 8
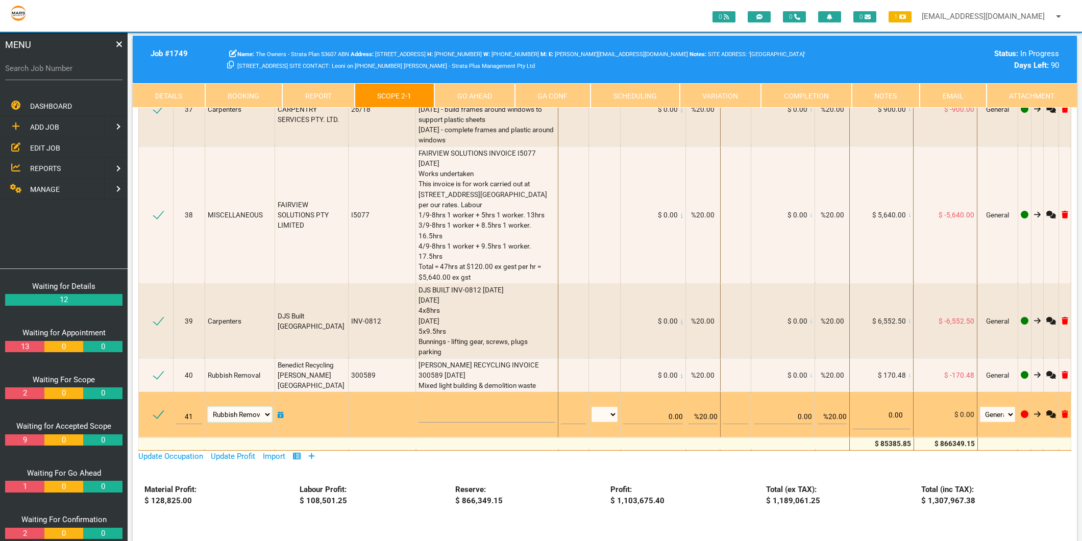
click at [227, 407] on select "Air Conditioning Asbestos Removal Awnings Blinds Bricklayers Building Inspectio…" at bounding box center [240, 414] width 64 height 15
select select "Carpenters"
click at [209, 407] on select "Air Conditioning Asbestos Removal Awnings Blinds Bricklayers Building Inspectio…" at bounding box center [240, 414] width 64 height 15
click at [418, 399] on textarea at bounding box center [486, 410] width 137 height 23
type textarea "d"
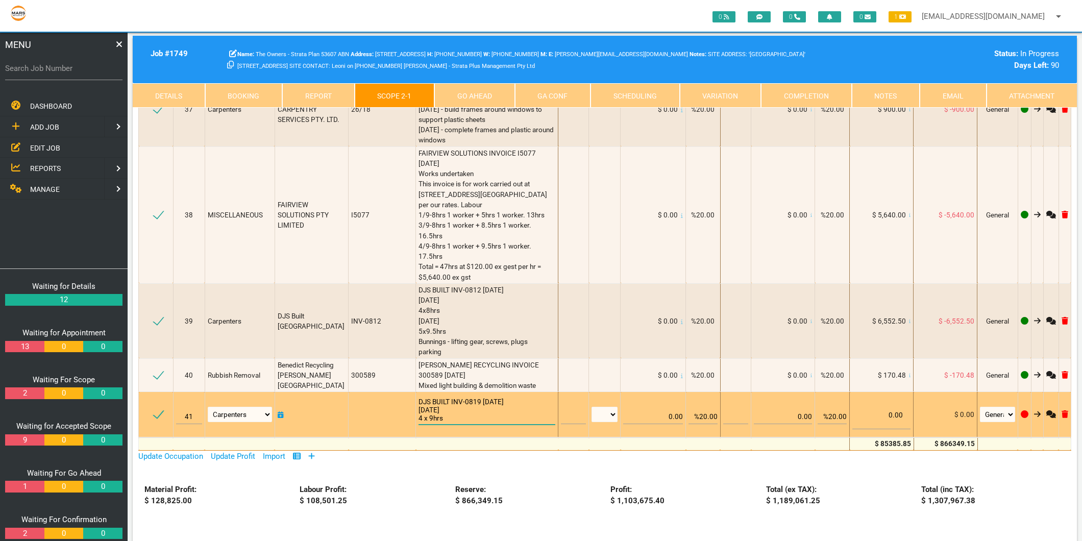
scroll to position [1, 0]
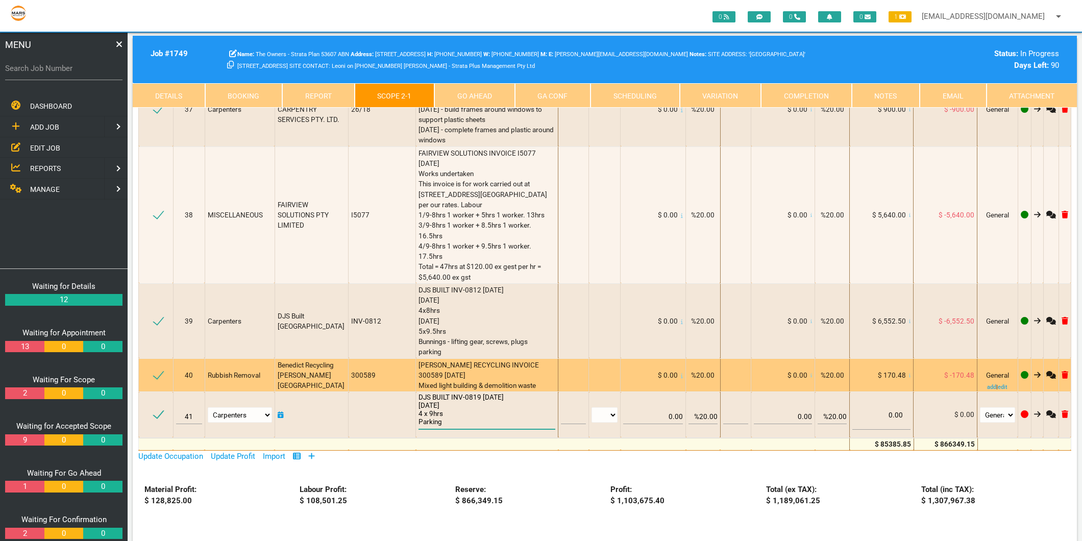
type textarea "DJS BUILT INV-0819 8/9/2025 Monday 8th September 2025 4 x 9hrs Parking"
click at [438, 361] on span "BENEDICT RECYCLING INVOICE 300589 17/8/2025 Mixed light building & demolition w…" at bounding box center [479, 375] width 122 height 29
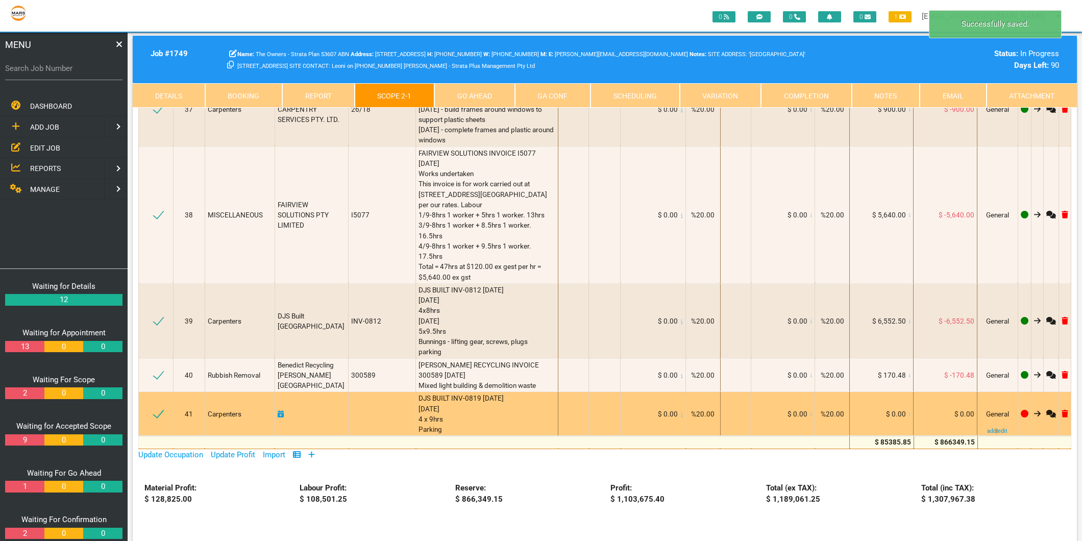
click at [909, 412] on icon at bounding box center [910, 414] width 2 height 5
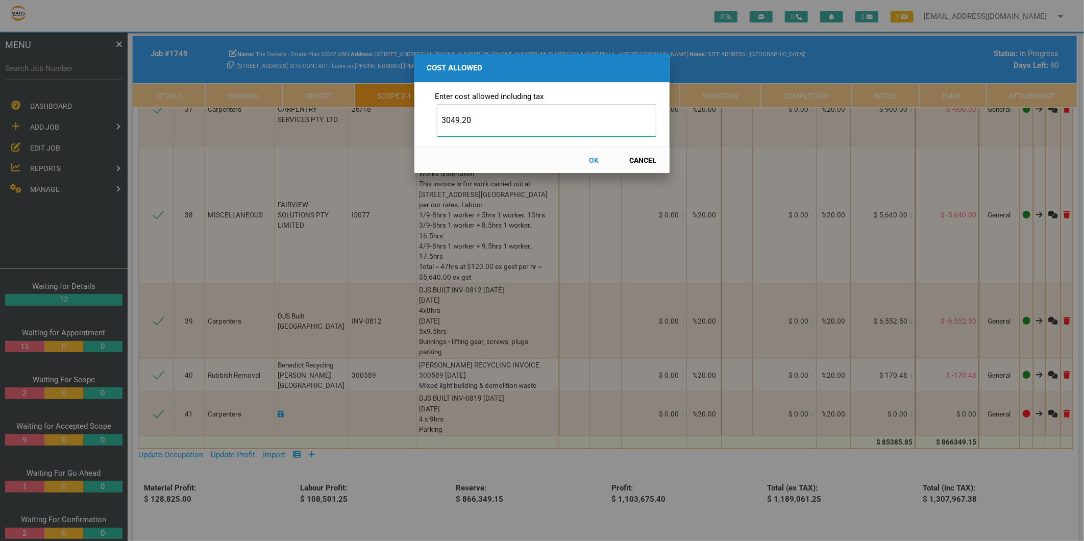
type input "3049.20"
click at [590, 160] on button "OK" at bounding box center [593, 160] width 45 height 18
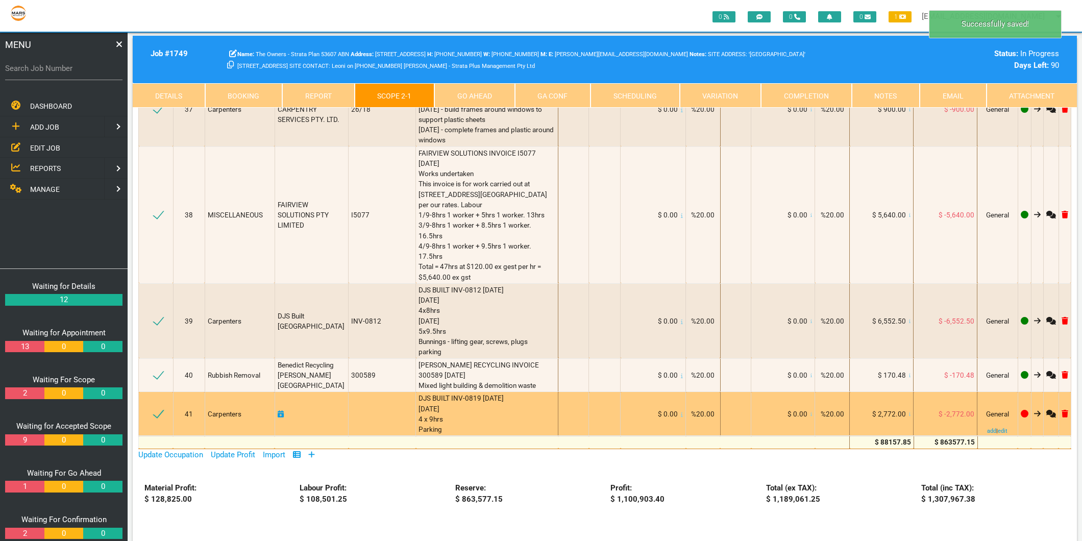
click at [287, 392] on td at bounding box center [311, 414] width 74 height 44
click at [282, 410] on icon at bounding box center [281, 413] width 6 height 7
select select "8"
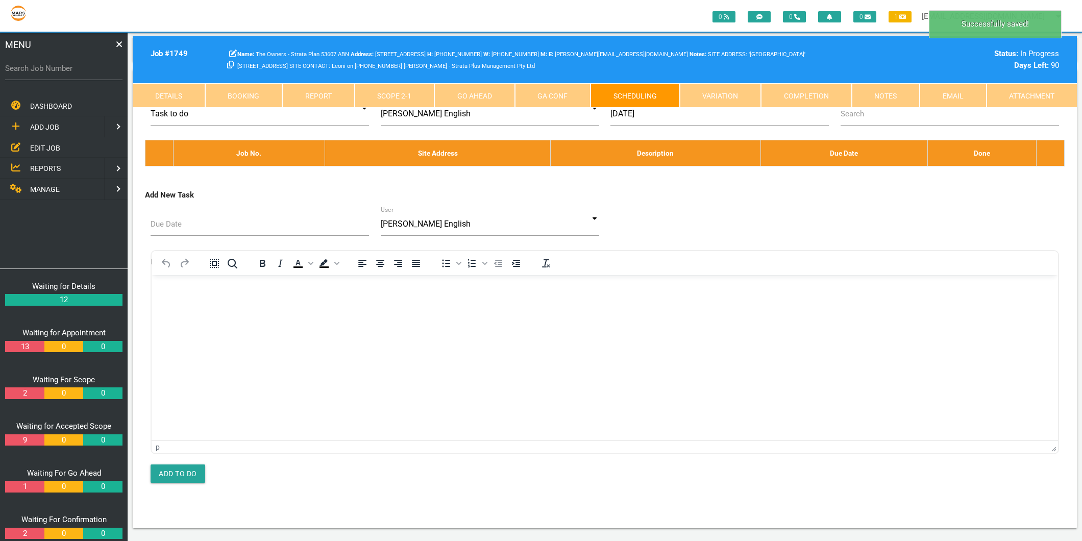
scroll to position [0, 0]
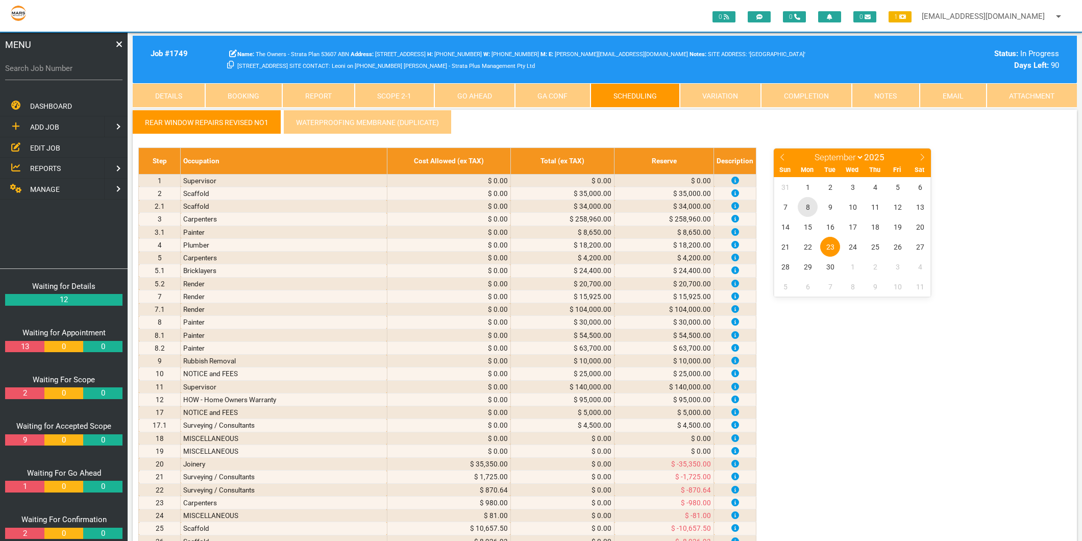
click at [811, 203] on span "8" at bounding box center [807, 207] width 20 height 20
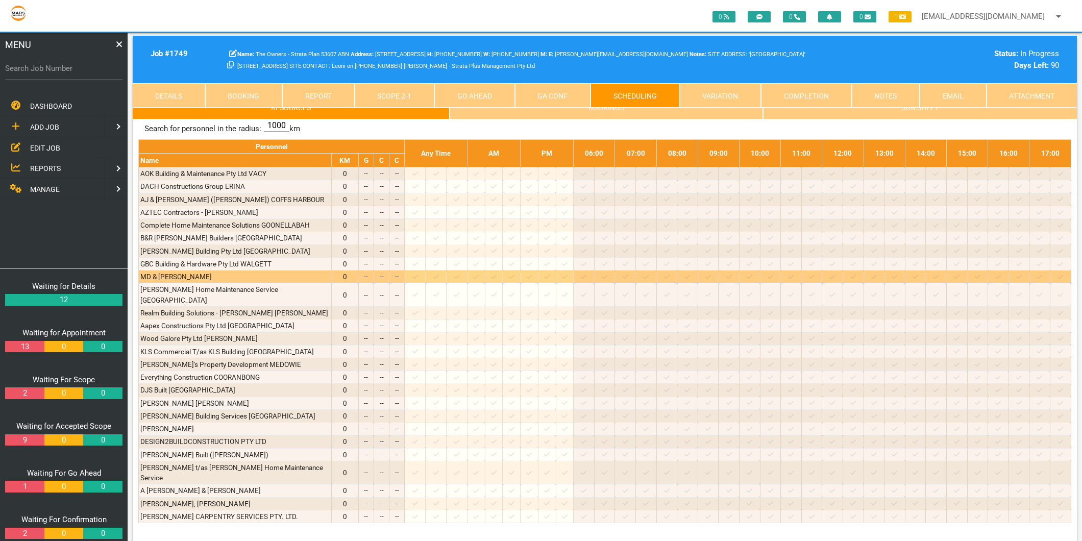
scroll to position [680, 0]
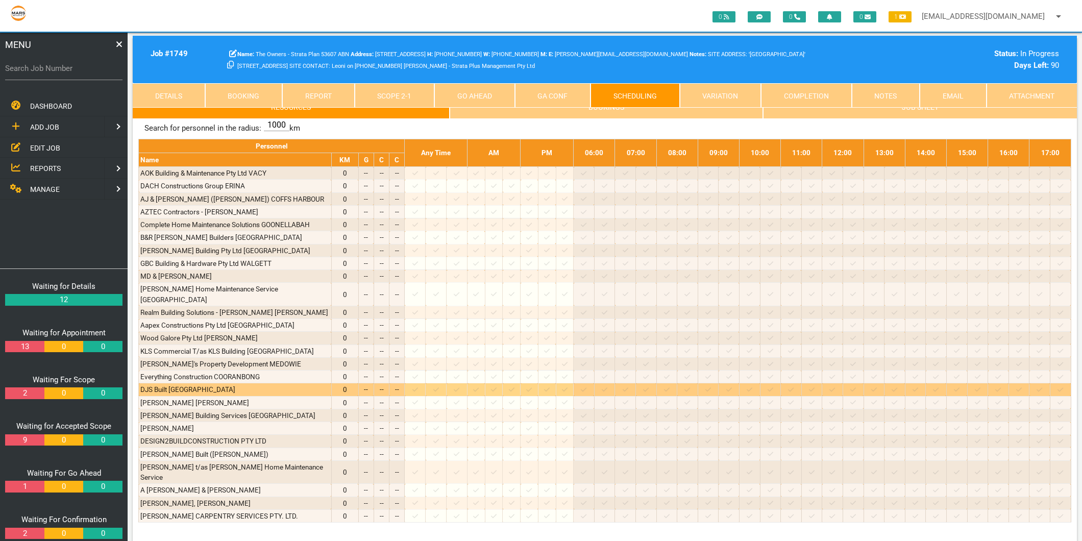
click at [418, 386] on icon at bounding box center [415, 389] width 6 height 7
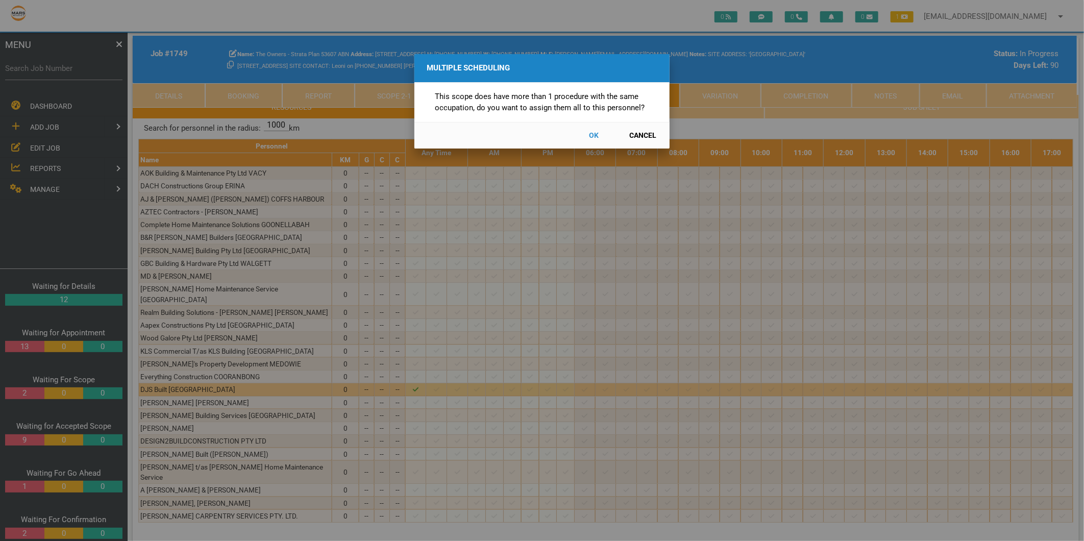
click at [639, 133] on button "Cancel" at bounding box center [642, 136] width 45 height 18
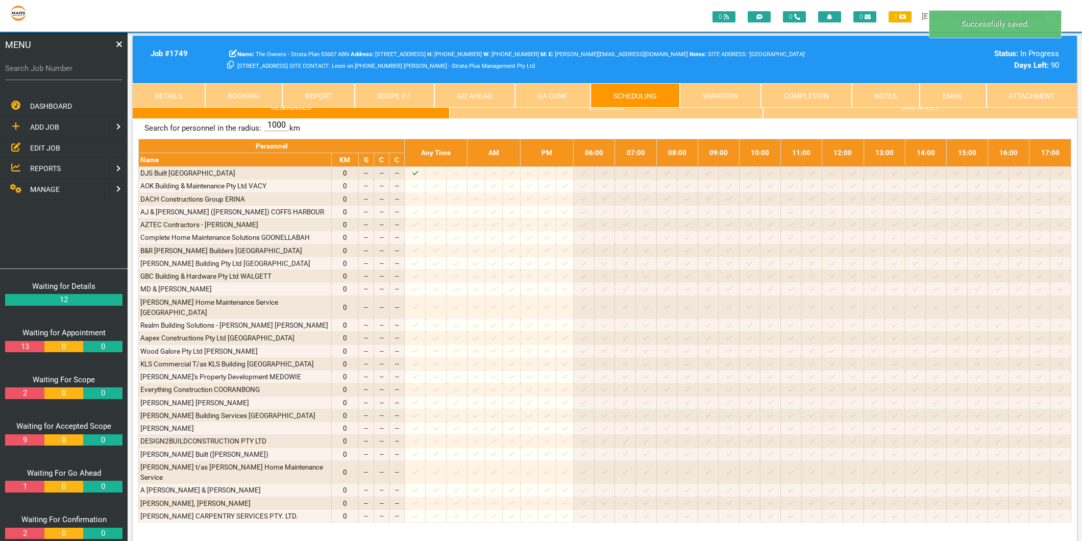
click at [414, 93] on link "Scope 2 - 1" at bounding box center [395, 95] width 80 height 24
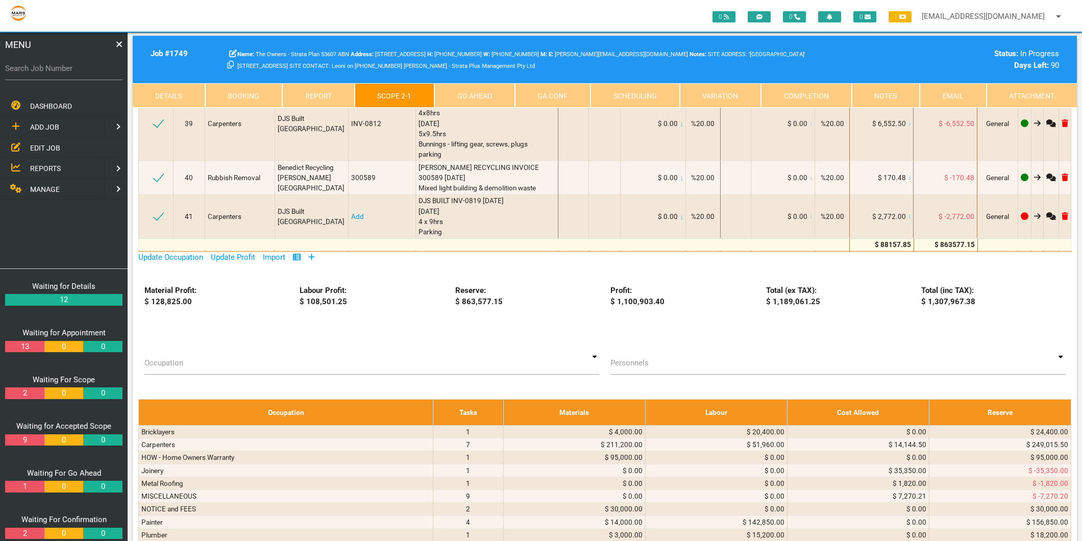
scroll to position [2664, 0]
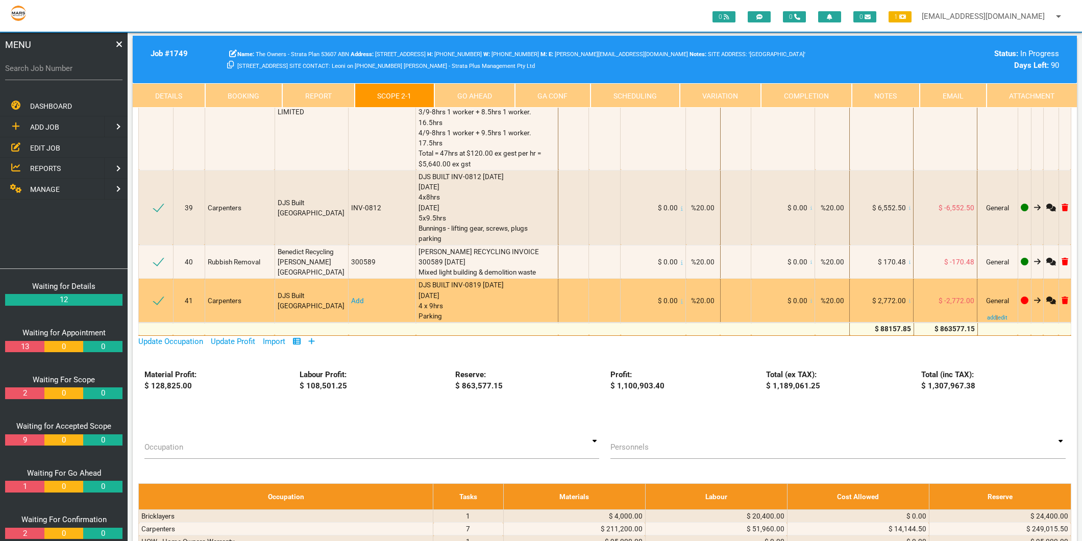
click at [357, 296] on link "Add" at bounding box center [357, 300] width 13 height 8
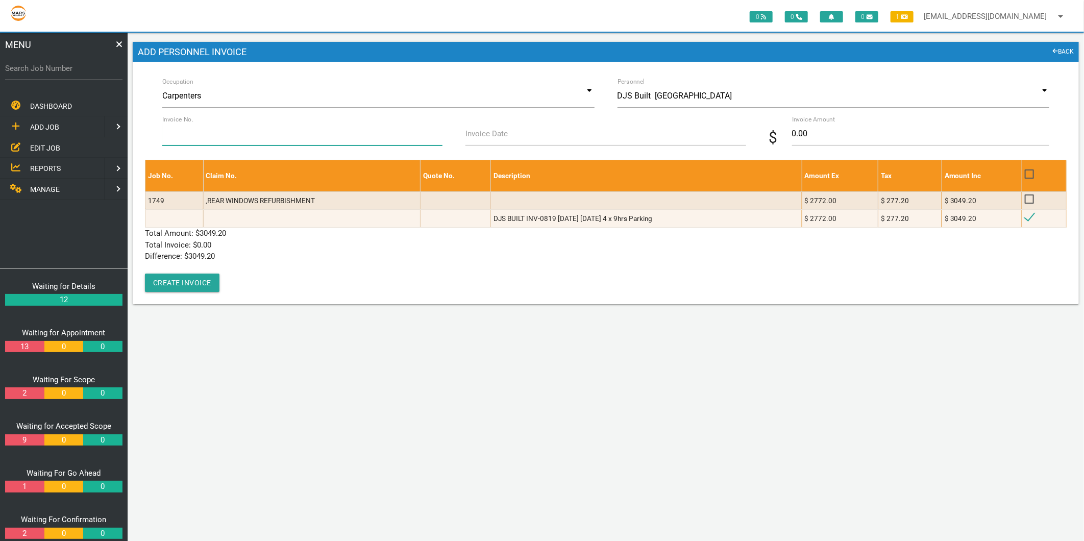
click at [256, 141] on input "Invoice No." at bounding box center [302, 133] width 280 height 23
type input "INV-0819"
click at [485, 135] on label "Invoice Date" at bounding box center [486, 134] width 42 height 12
click at [485, 135] on input "Invoice Date" at bounding box center [605, 133] width 280 height 23
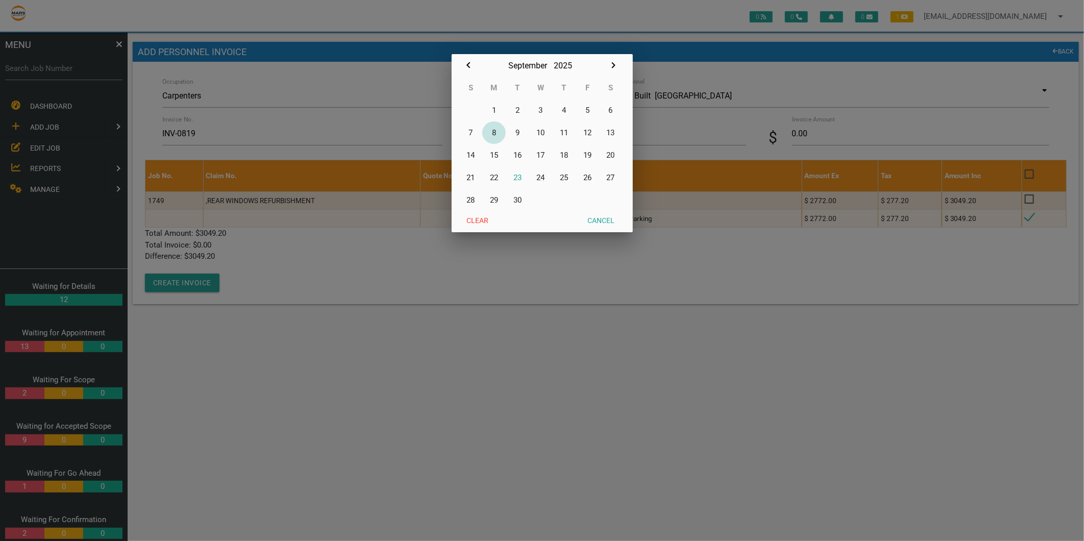
click at [491, 130] on button "8" at bounding box center [493, 132] width 23 height 22
type input "08/09/2025"
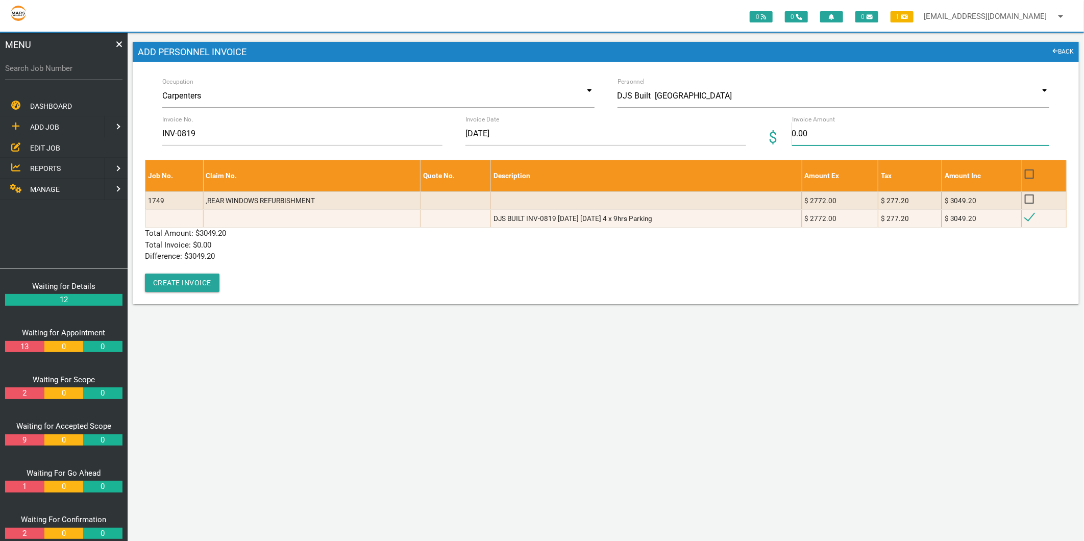
click at [797, 139] on input "0.00" at bounding box center [920, 133] width 257 height 23
type input "3049.20"
click at [384, 256] on p "Difference: $ 3049.20" at bounding box center [605, 256] width 921 height 12
click at [186, 282] on button "Create Invoice" at bounding box center [182, 282] width 74 height 18
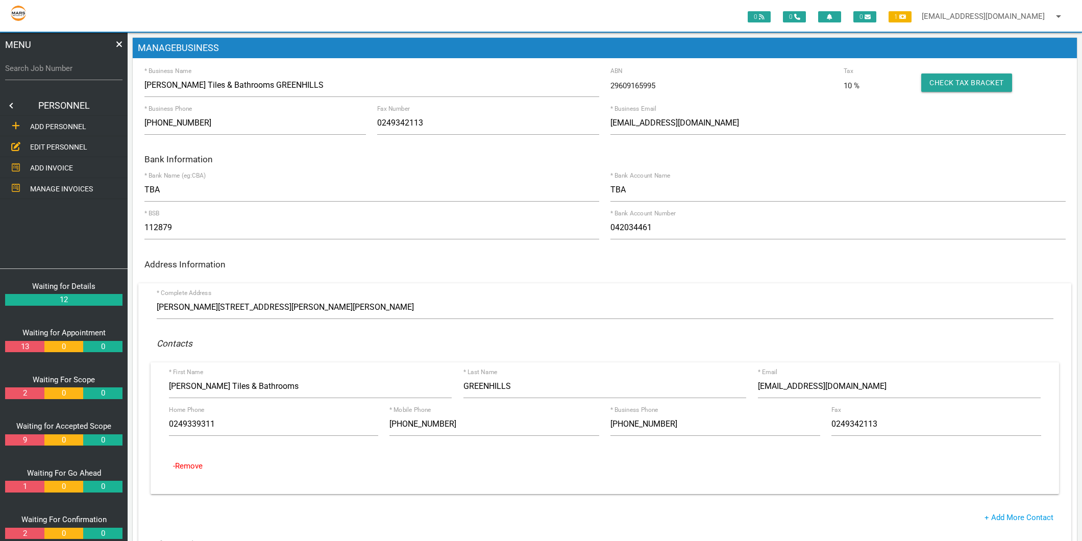
scroll to position [453, 0]
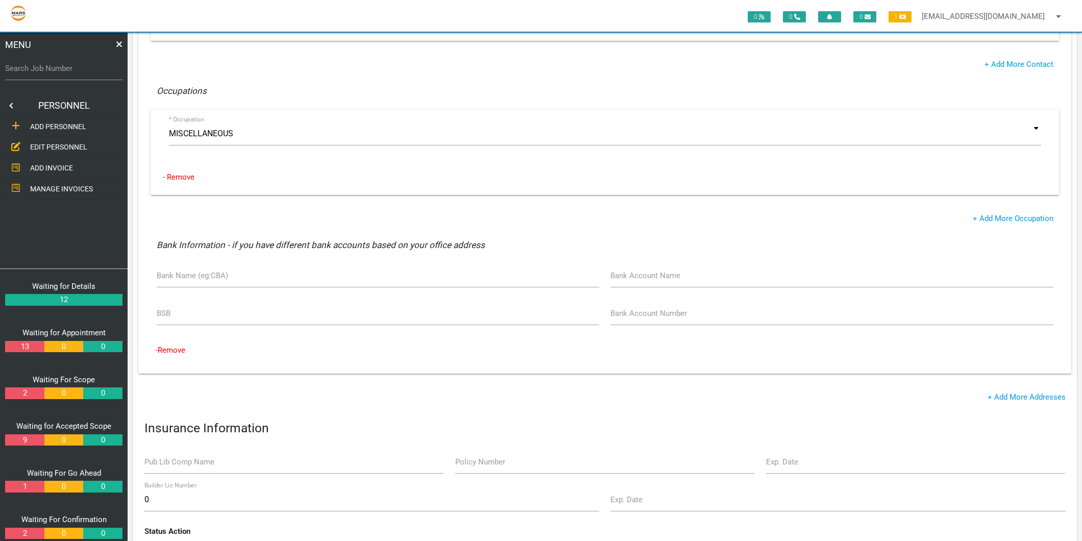
click at [51, 138] on link "EDIT PERSONNEL" at bounding box center [64, 147] width 132 height 21
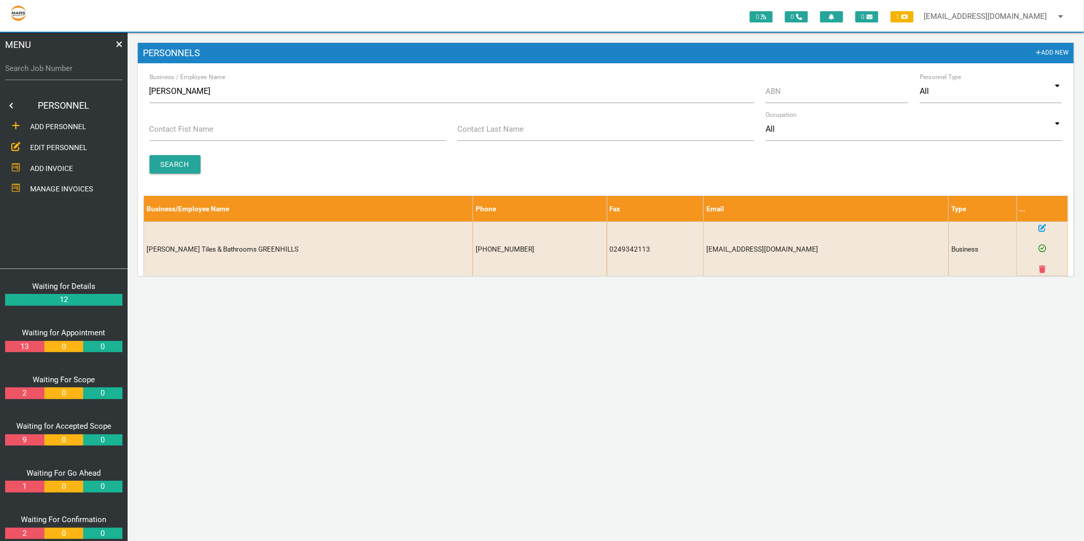
click at [186, 82] on label "Business / Employee Name" at bounding box center [187, 76] width 76 height 9
click at [186, 82] on input "[PERSON_NAME]" at bounding box center [451, 91] width 605 height 23
click at [186, 82] on label "Business / Employee Name" at bounding box center [187, 76] width 76 height 9
click at [186, 82] on input "[PERSON_NAME]" at bounding box center [451, 91] width 605 height 23
drag, startPoint x: 186, startPoint y: 82, endPoint x: 182, endPoint y: 89, distance: 8.2
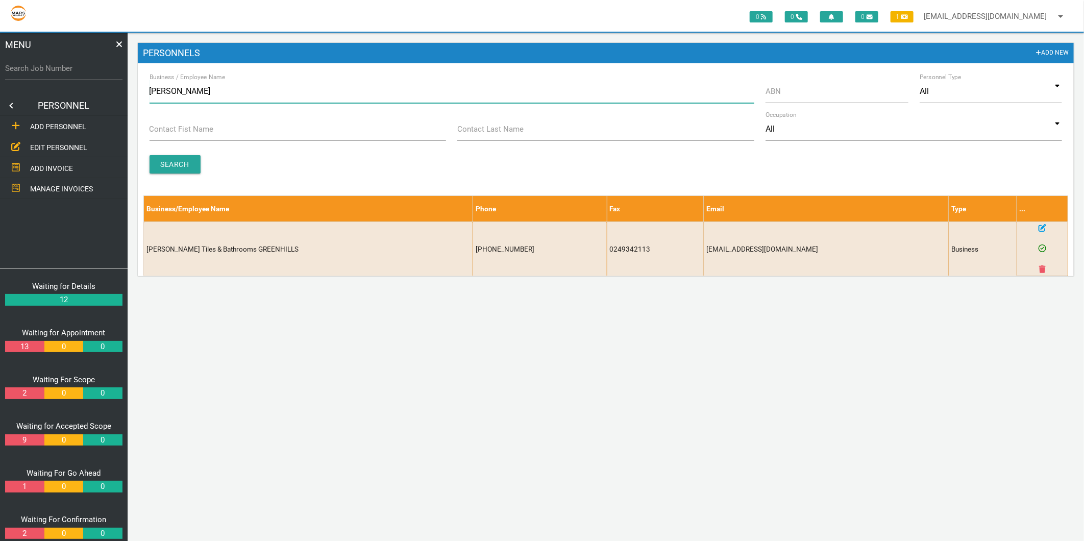
click at [182, 89] on input "[PERSON_NAME]" at bounding box center [451, 91] width 605 height 23
type input "DJS"
click at [176, 166] on input "Search" at bounding box center [174, 164] width 51 height 18
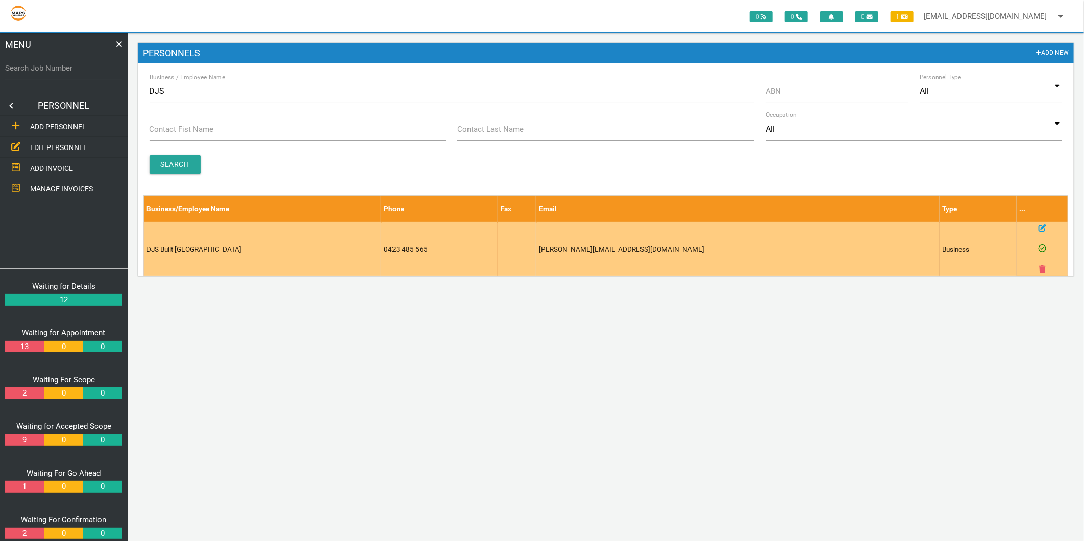
click at [1041, 229] on icon at bounding box center [1042, 228] width 8 height 8
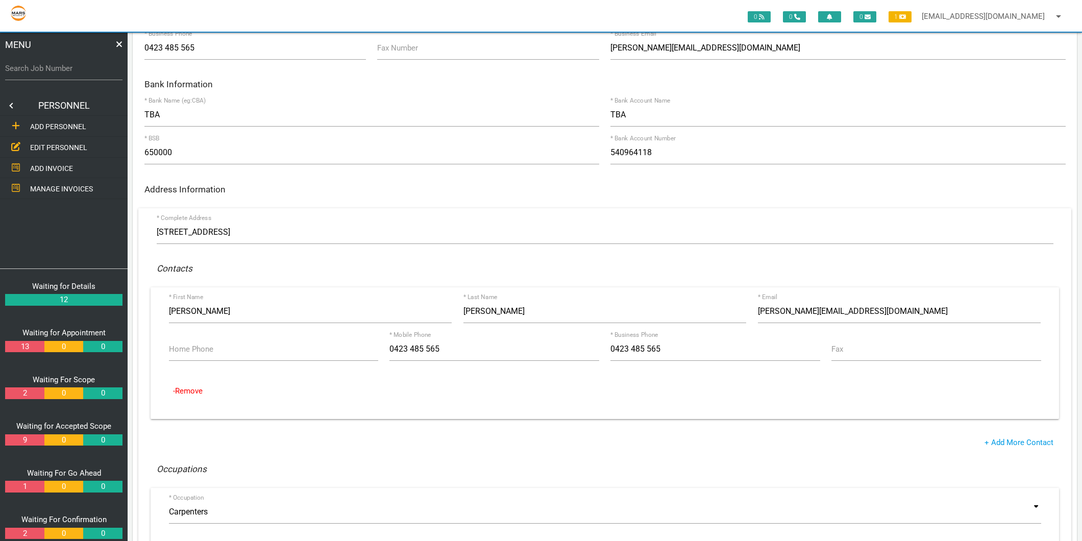
scroll to position [227, 0]
